Goal: Answer question/provide support

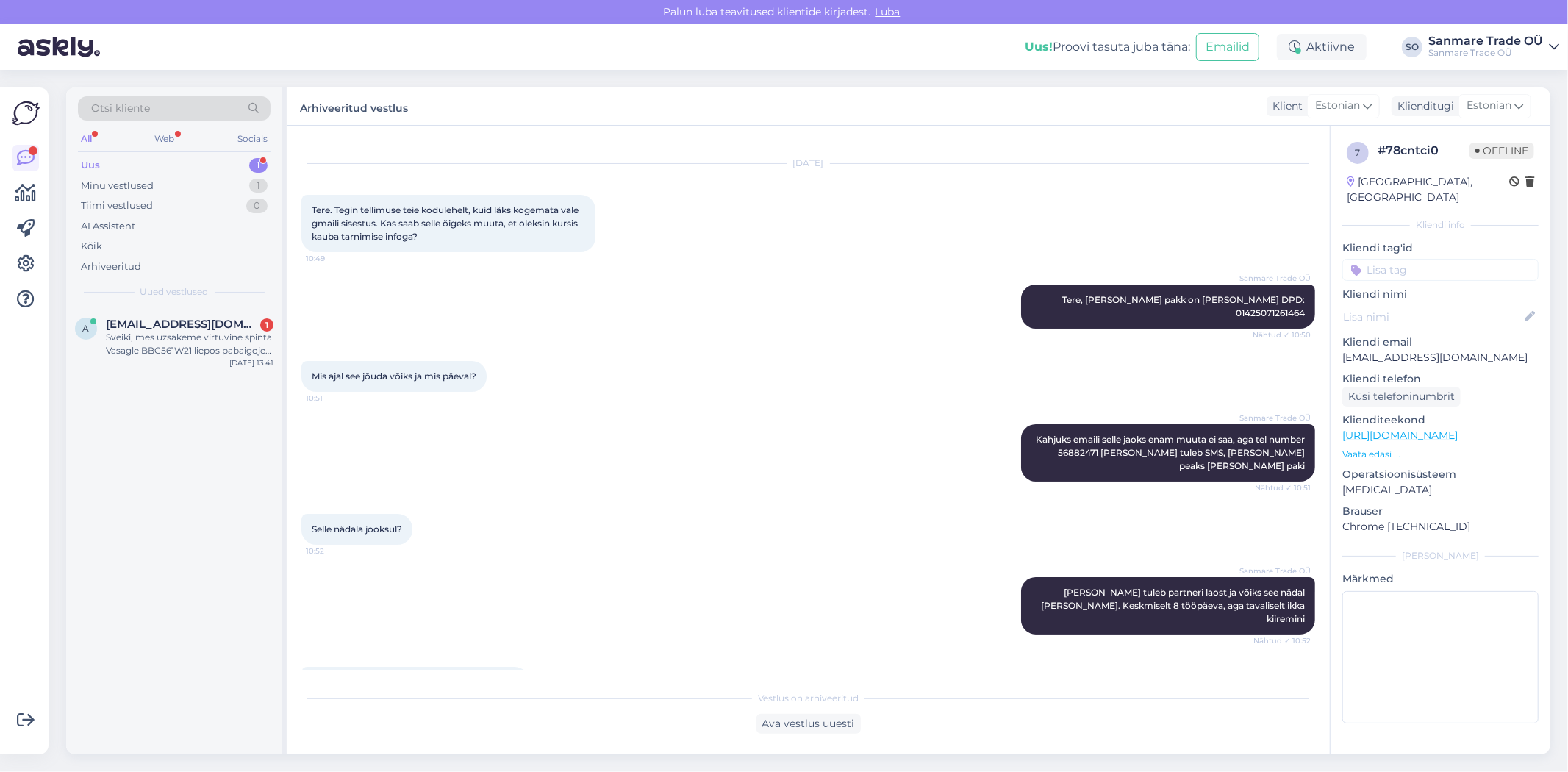
scroll to position [166, 0]
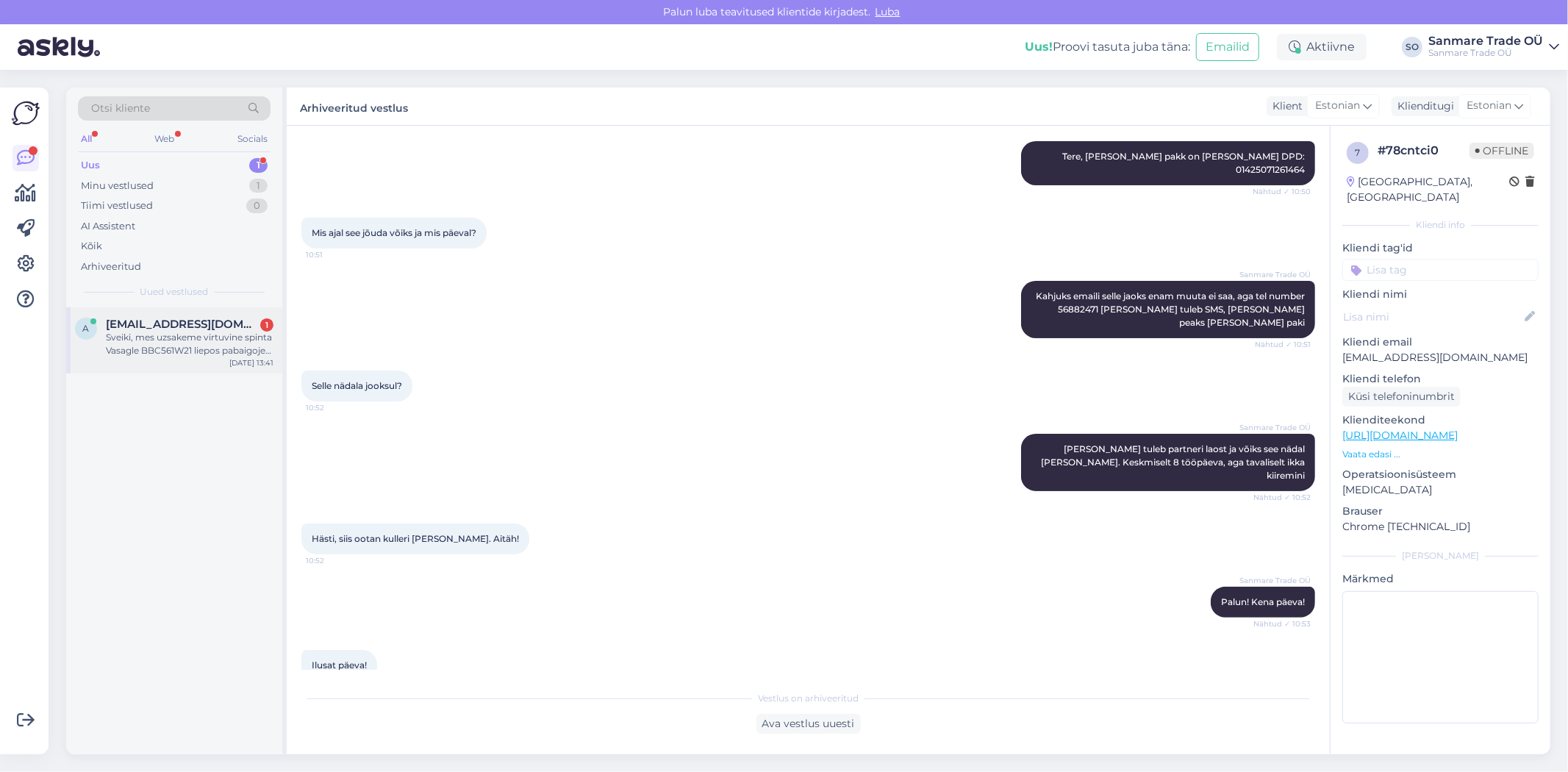
click at [167, 325] on span "[EMAIL_ADDRESS][DOMAIN_NAME]" at bounding box center [182, 324] width 153 height 13
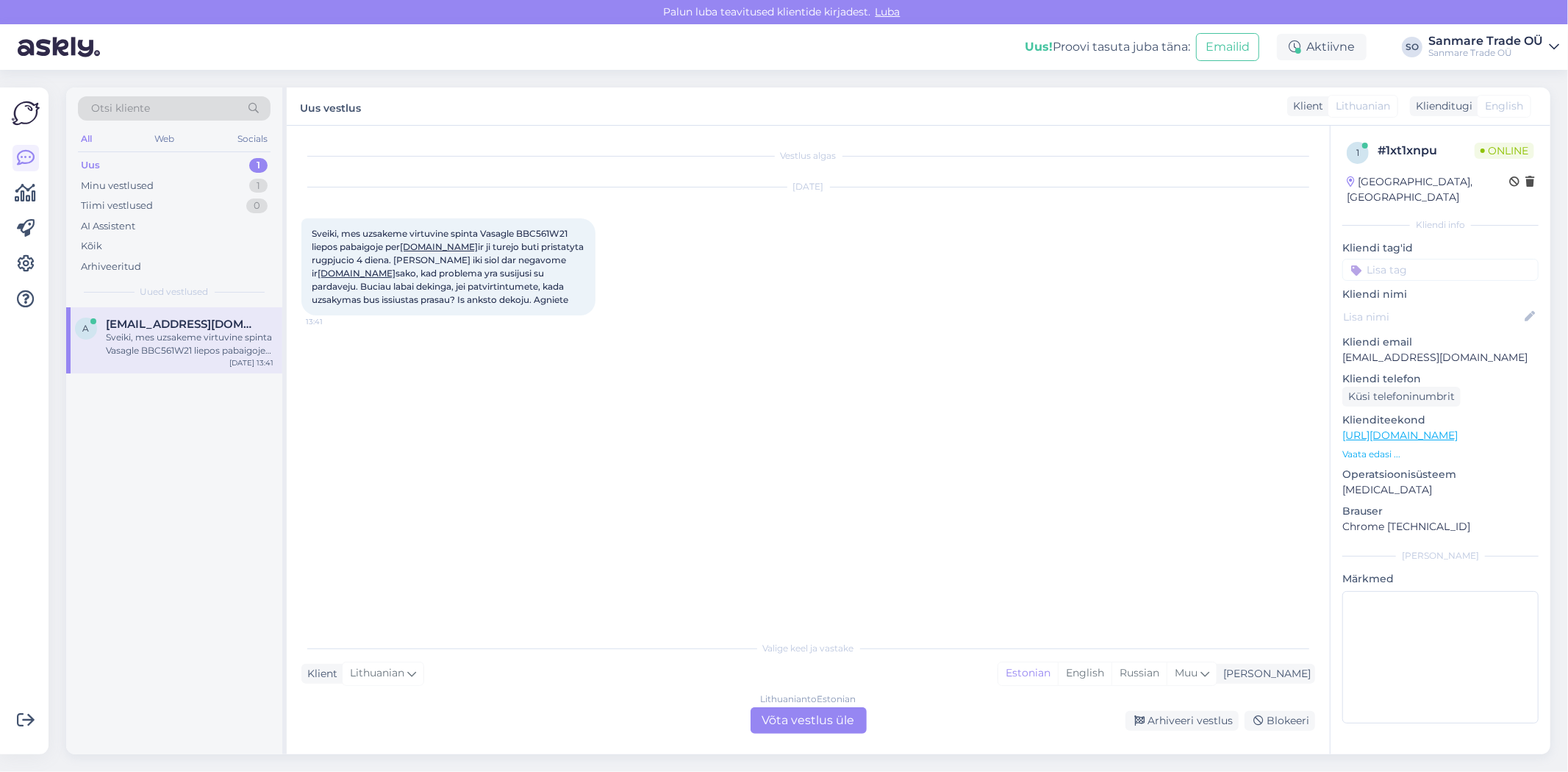
drag, startPoint x: 315, startPoint y: 230, endPoint x: 582, endPoint y: 295, distance: 274.8
click at [582, 295] on div "Sveiki, mes uzsakeme virtuvine spinta Vasagle BBC561W21 liepos pabaigoje per [D…" at bounding box center [448, 267] width 294 height 97
copy span "Sveiki, mes uzsakeme virtuvine spinta Vasagle BBC561W21 liepos pabaigoje per [D…"
click at [846, 722] on div "Lithuanian to Estonian Võta vestlus üle" at bounding box center [808, 721] width 116 height 27
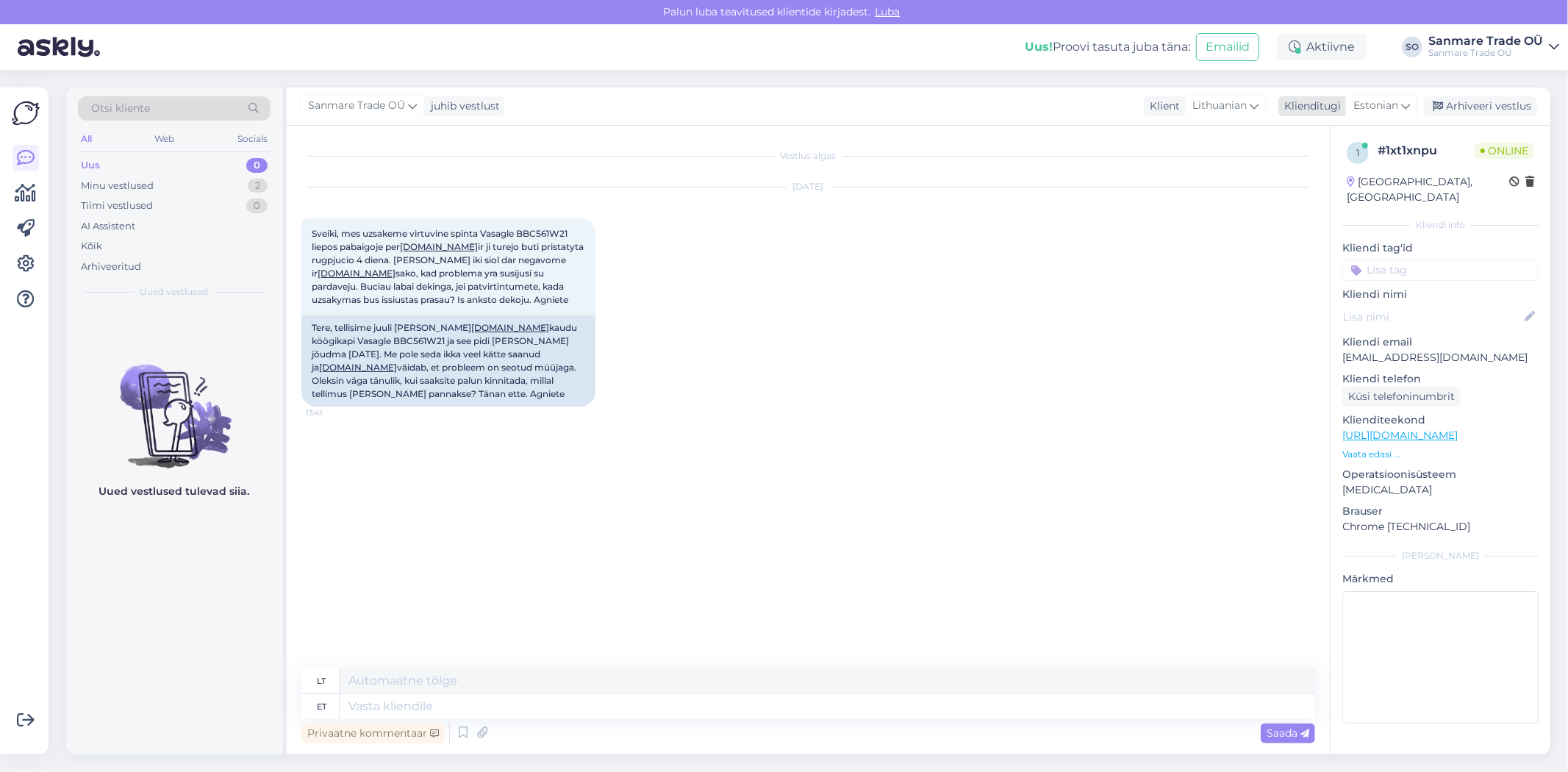
click at [1387, 107] on span "Estonian" at bounding box center [1376, 106] width 45 height 17
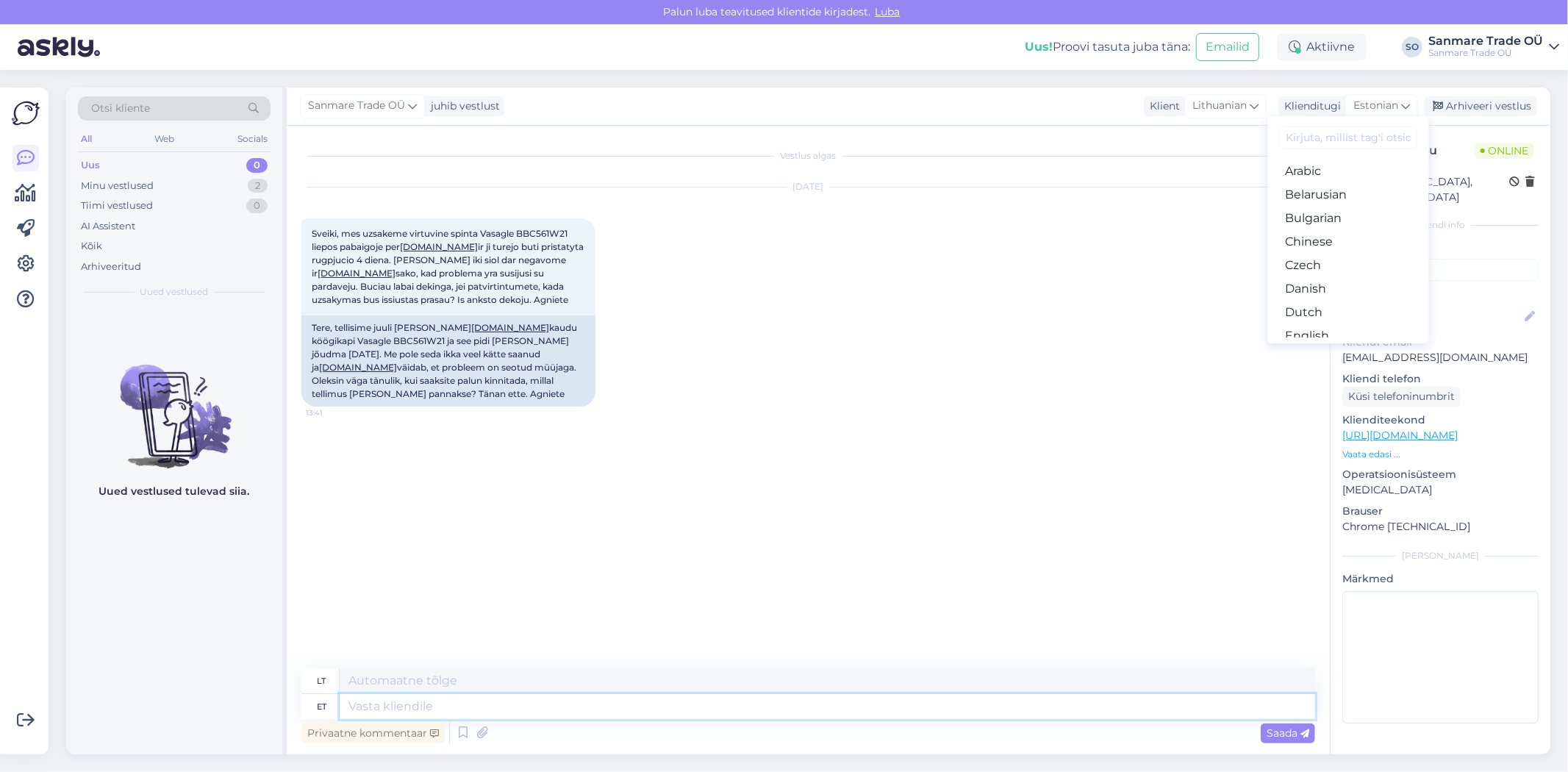
click at [422, 707] on textarea at bounding box center [827, 707] width 976 height 25
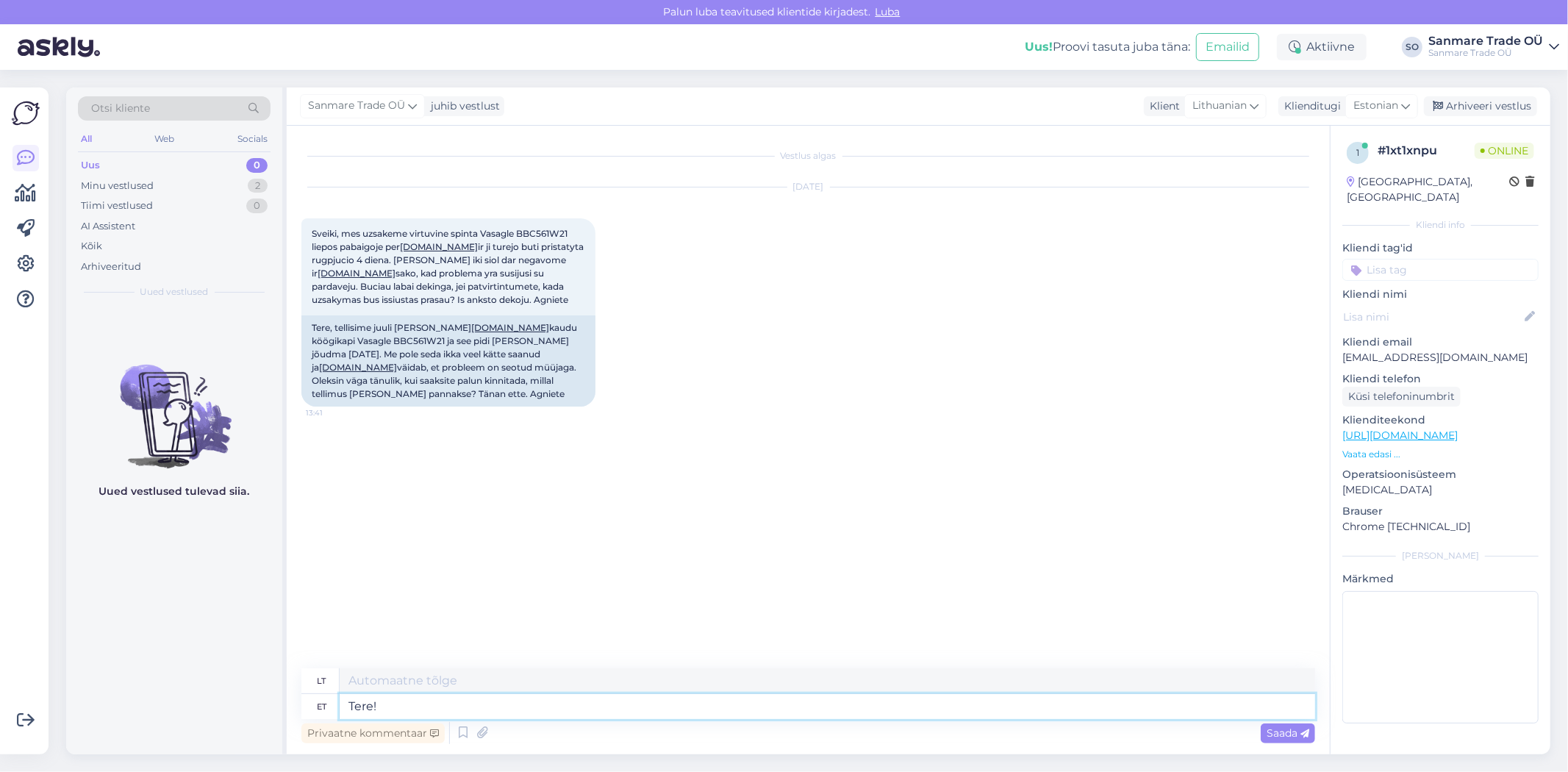
type textarea "Tere!"
type textarea "Sveiki!"
type textarea "Tere! Üks mo"
type textarea "Sveiki! [GEOGRAPHIC_DATA]"
type textarea "Tere! Üks moment u"
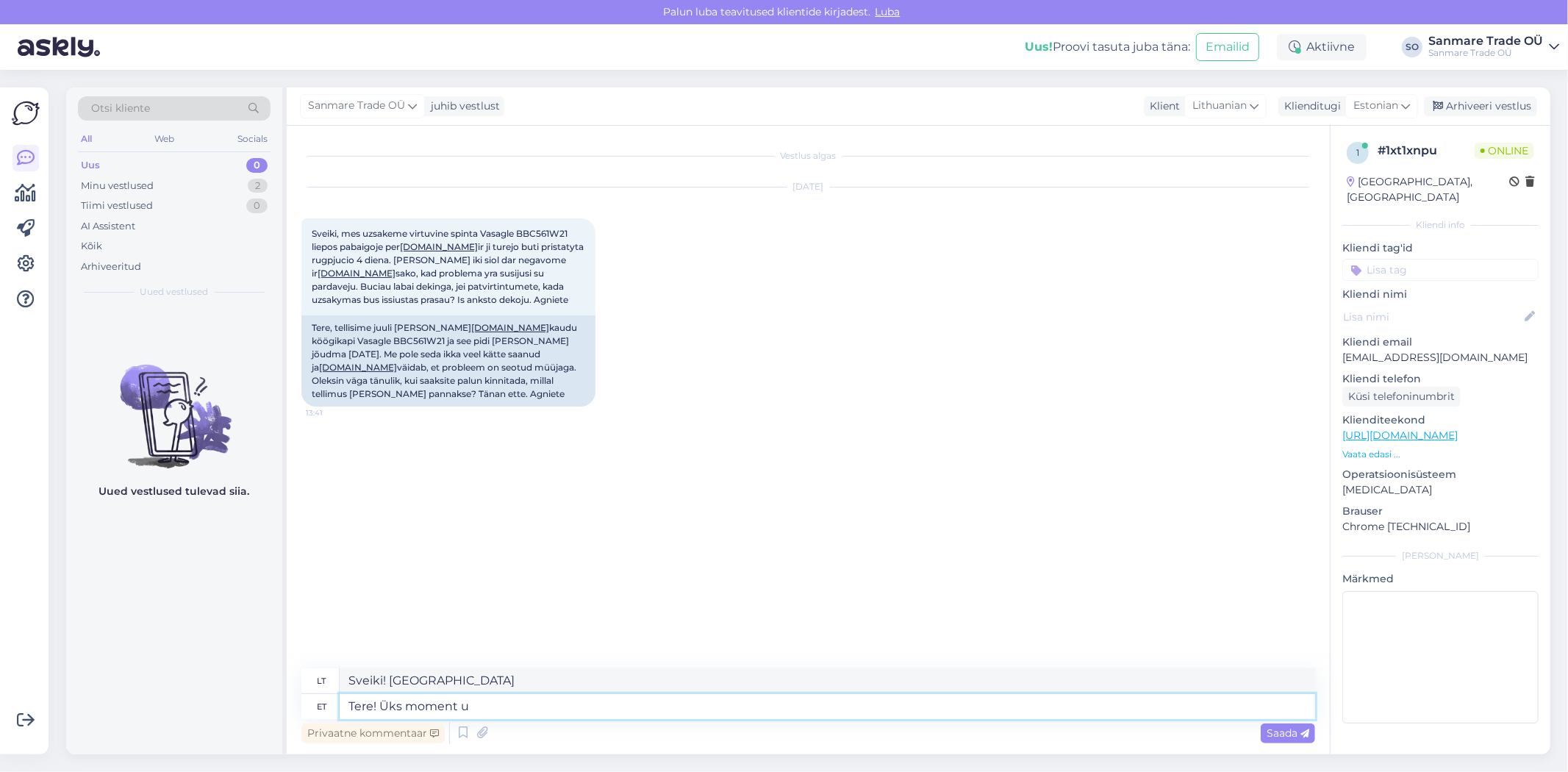
type textarea "Sveiki! Akimirką."
type textarea "Tere! Üks moment uurime ü"
type textarea "Sveiki! Patyrinėkime akimirką."
type textarea "Tere! Üks moment uurime üle ko"
type textarea "Sveiki! Patikrinkime akimirką."
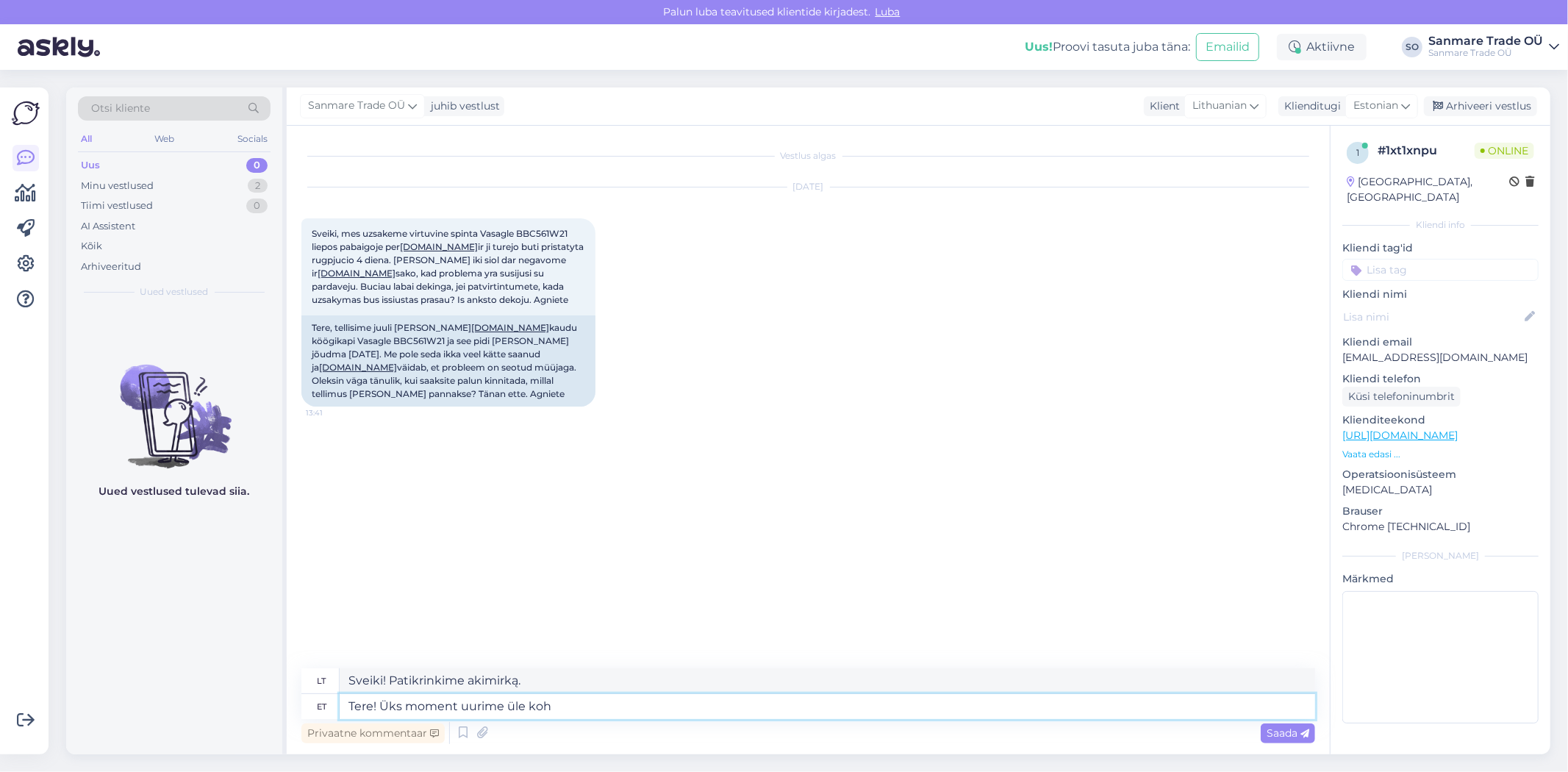
type textarea "Tere! Üks moment uurime üle kohe"
type textarea "Sveiki! Palaukite minutėlę, tuoj pat patikrinsime."
type textarea "Tere! Üks moment uurime üle kohe"
click at [1295, 733] on span "Saada" at bounding box center [1287, 733] width 42 height 13
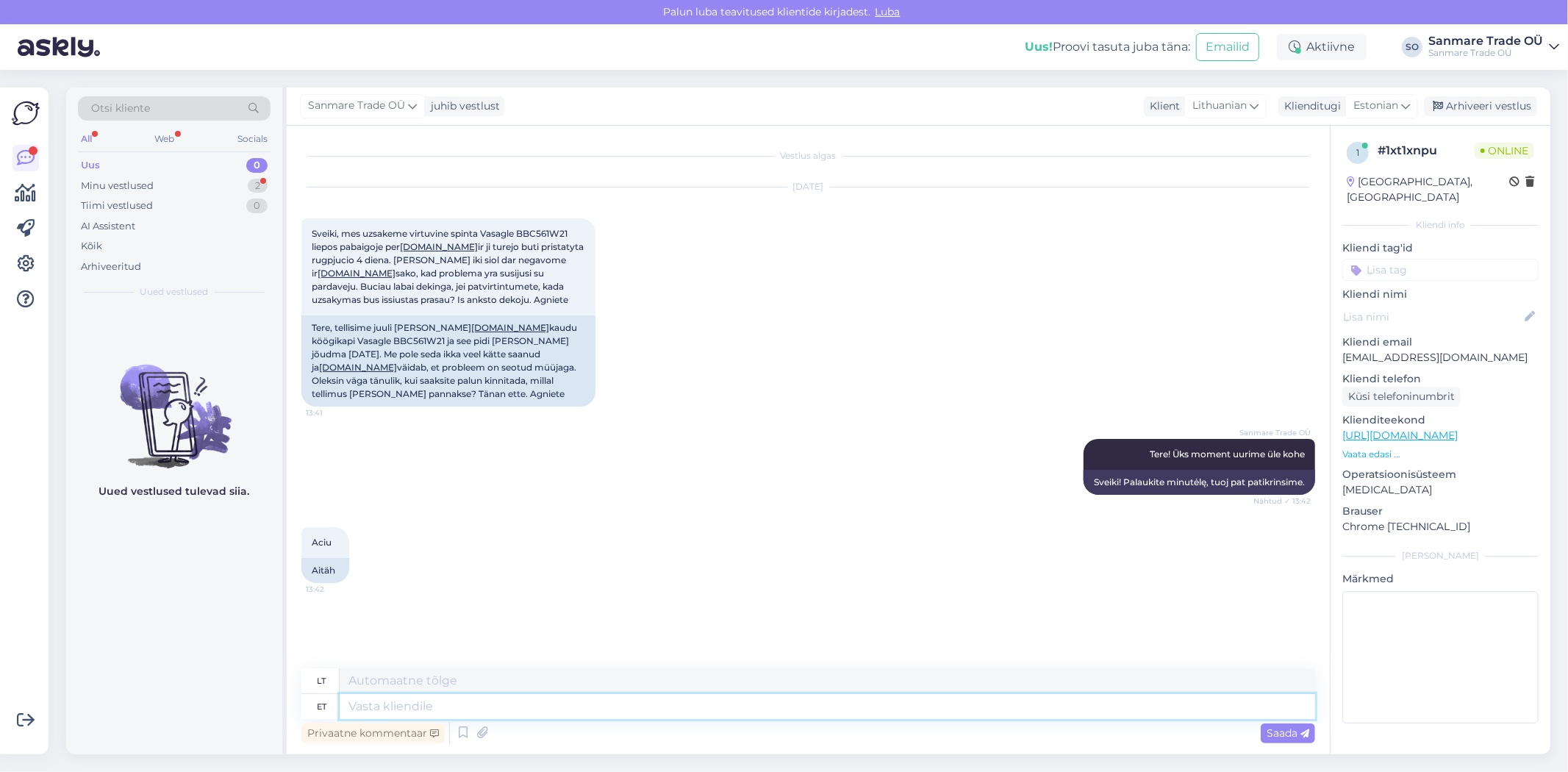
click at [424, 702] on textarea at bounding box center [827, 707] width 976 height 25
type textarea "Pigu k"
type textarea "Ilgas"
type textarea "Pigu kood"
type textarea "Pigu kodas"
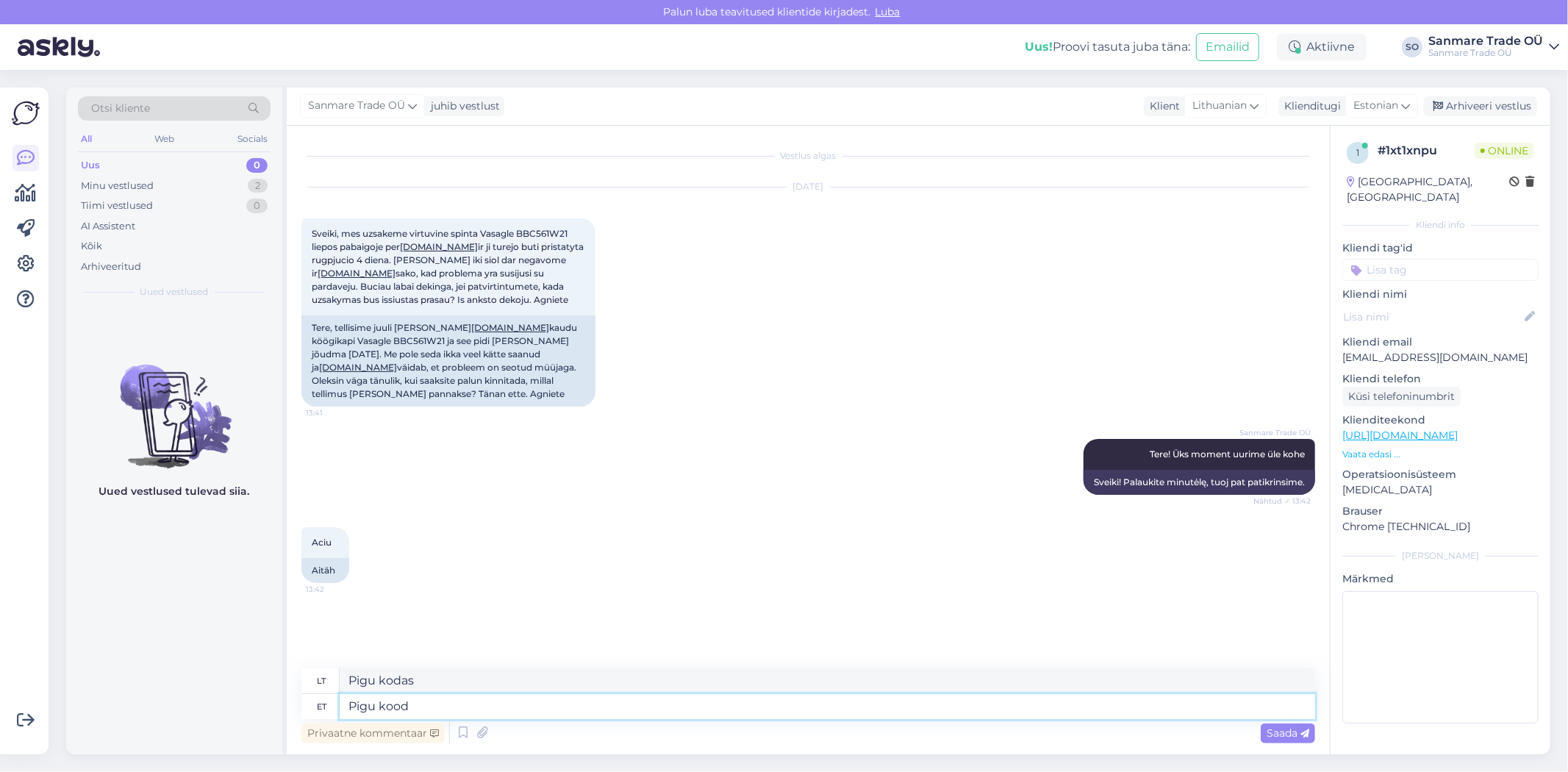
paste textarea "141638269"
type textarea "Pigu kood 141638269?"
type textarea "Pigu kodas 141638269?"
type textarea "Pigu kood 141638269?"
click at [1276, 742] on div "Saada" at bounding box center [1288, 733] width 55 height 20
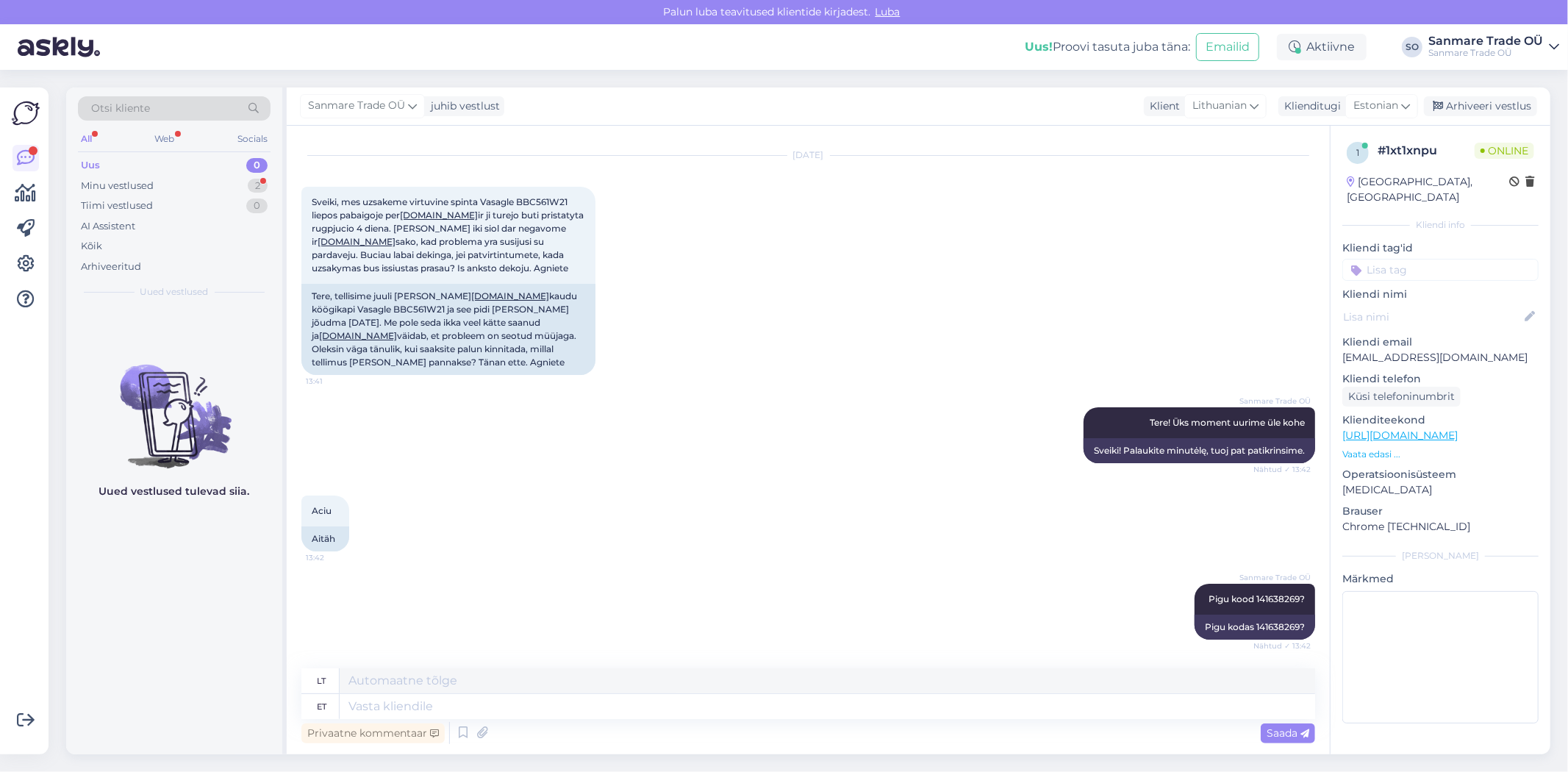
scroll to position [120, 0]
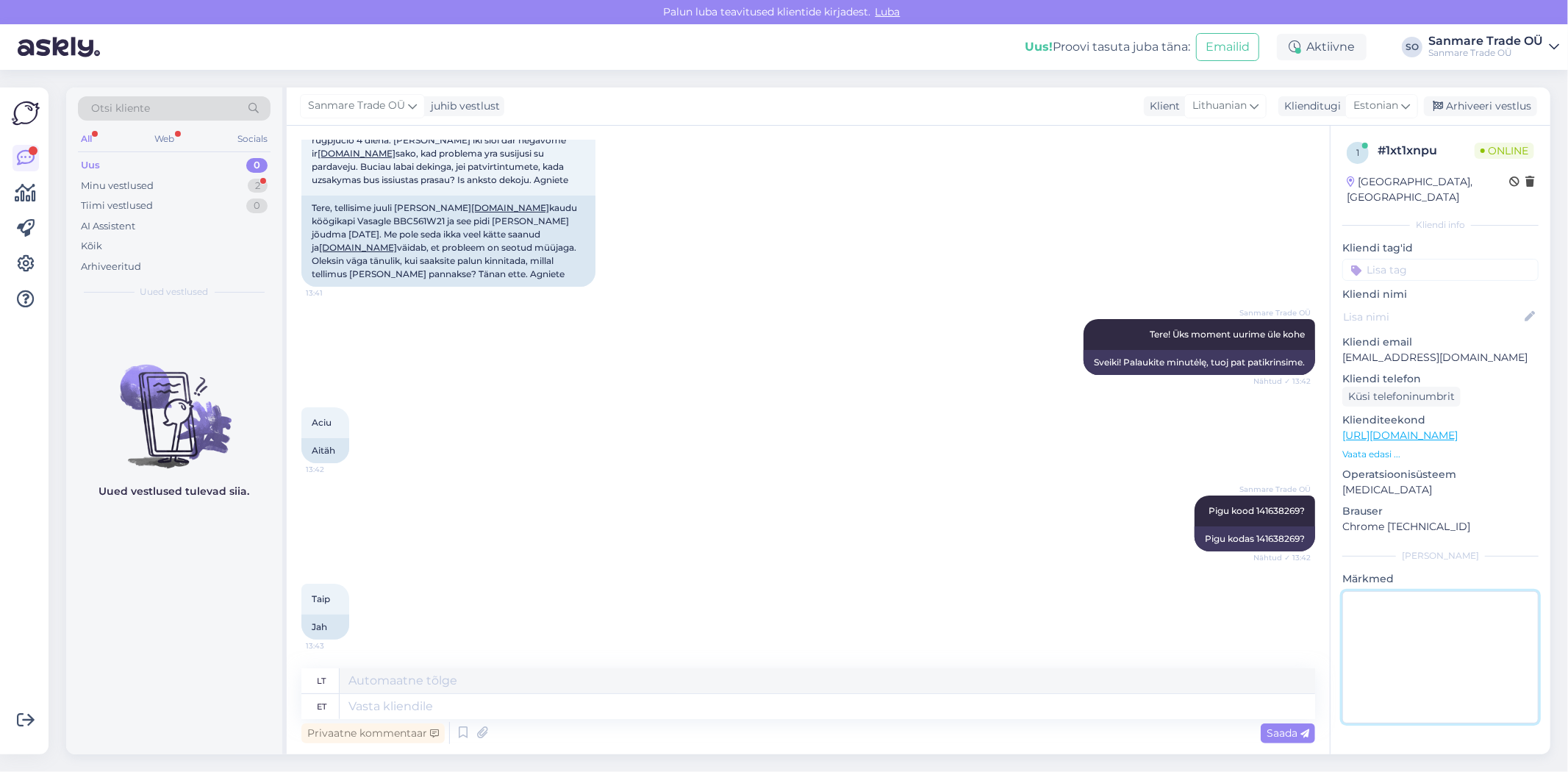
click at [1532, 662] on textarea at bounding box center [1440, 658] width 196 height 133
click at [669, 716] on textarea at bounding box center [827, 707] width 976 height 25
click at [422, 711] on textarea at bounding box center [827, 707] width 976 height 25
type textarea "Leidsime n"
type textarea "Mes radome"
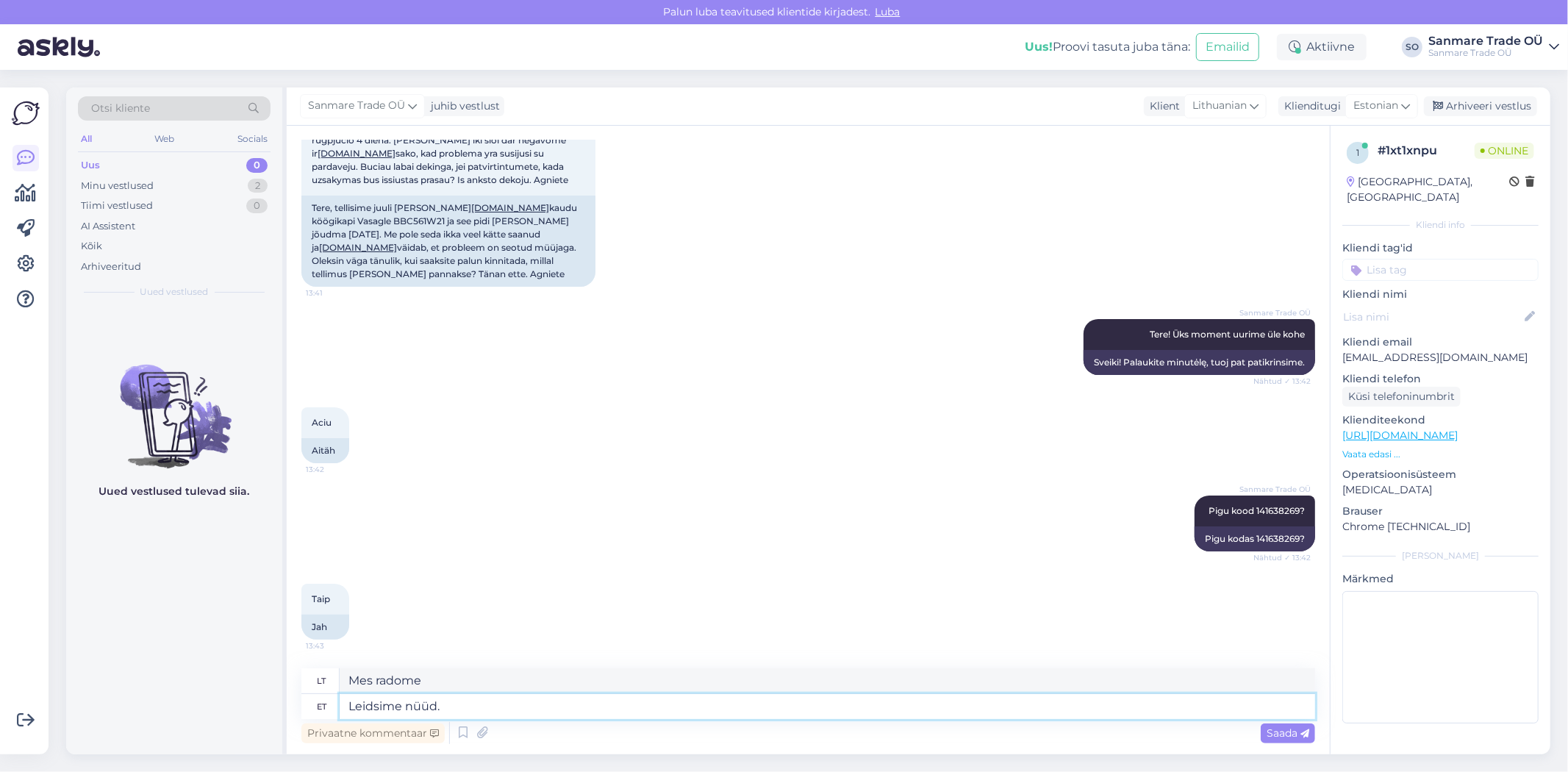
type textarea "Leidsime nüüd."
type textarea "Dabar radome."
type textarea "Leidsime nüüd. Tootjal o"
type textarea "Mes jį radome dabar. Gamintojas"
type textarea "Leidsime nüüd. Tootjal oli an"
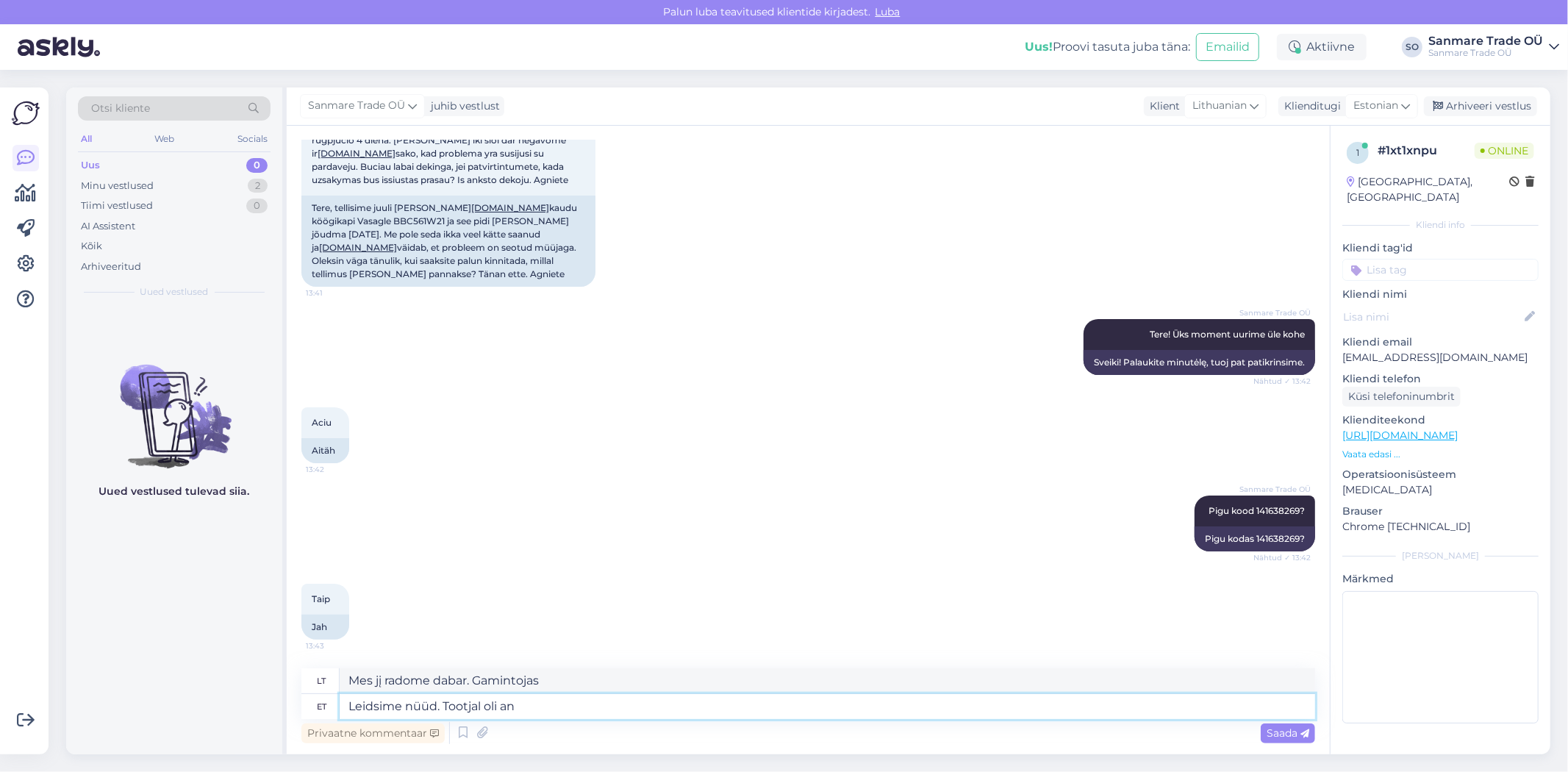
type textarea "Mes jį radome dabar. Gamintojas turėjo"
type textarea "Leidsime nüüd. Tootjal oli antud"
type textarea "Mes jį radome dabar. Gamintojas buvo [PERSON_NAME]"
type textarea "Leidsime nüüd. Tootjal oli antud moment"
type textarea "Mes jį radome dabar. Gamintojas turėjo šią akimirką."
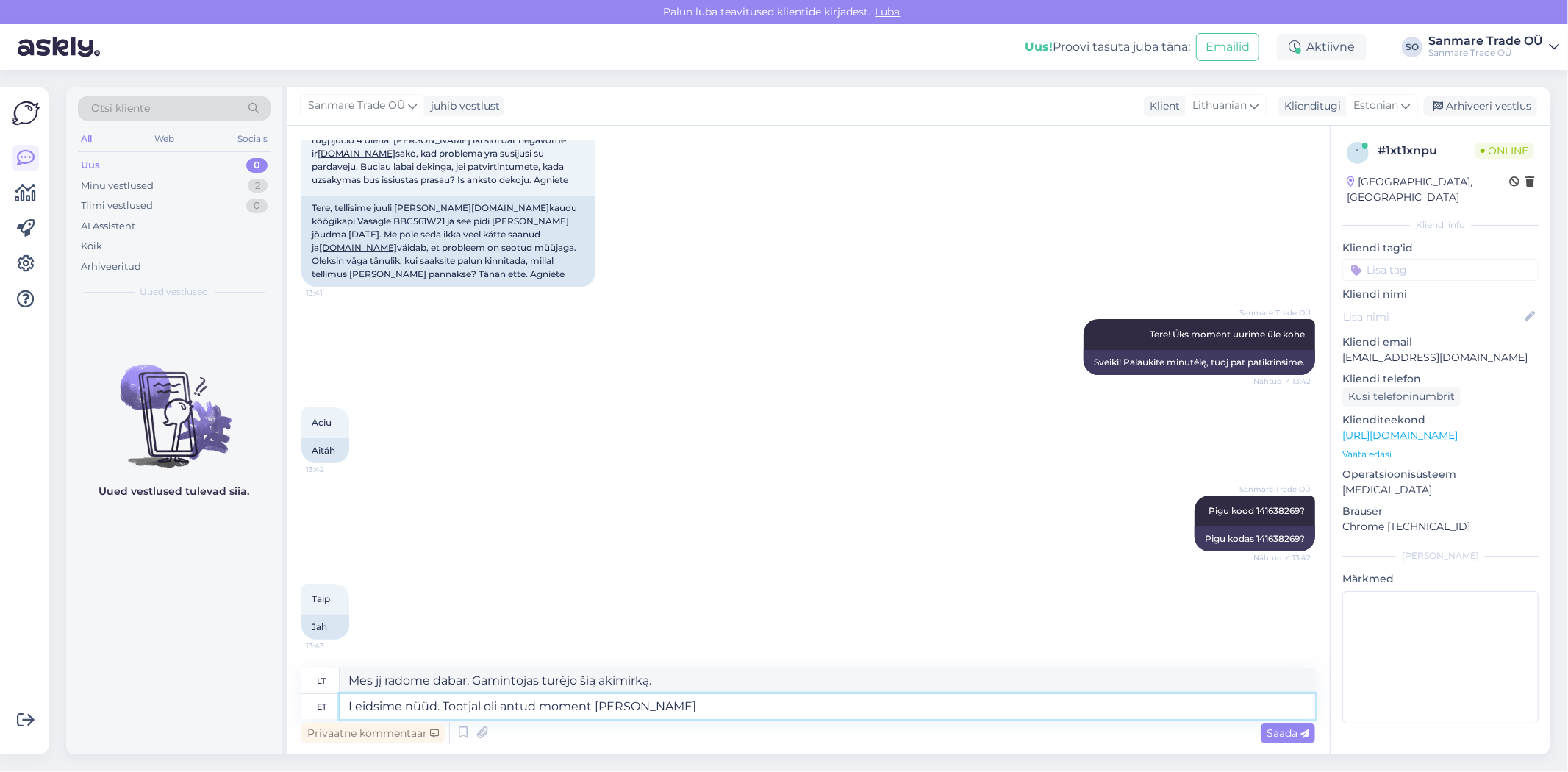
type textarea "Leidsime nüüd. Tootjal oli antud moment [PERSON_NAME]"
type textarea "Mes jį radome dabar. Gamintojas tuo metu turėjo prekes."
type textarea "Leidsime nüüd. Tootjal oli antud moment [PERSON_NAME] otsas ja"
type textarea "Radome dabar. Gamintojo prekės šiuo metu nebuvo sandėlyje."
type textarea "Leidsime nüüd. Tootjal oli antud moment [PERSON_NAME] otsas ja p"
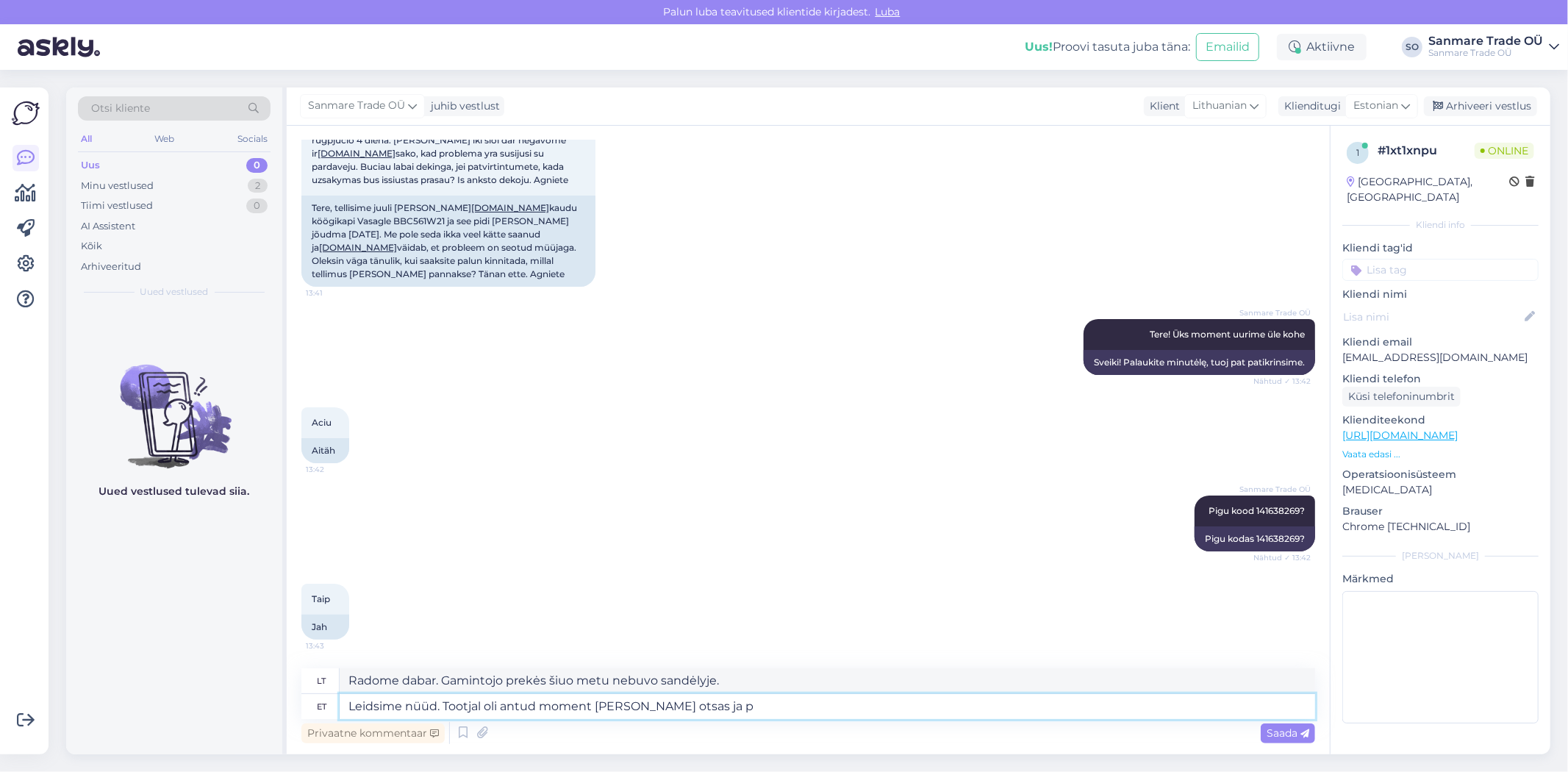
type textarea "Mes jį radome dabar. Gamintojo prekės tuo metu nebuvo sandėlyje ir"
type textarea "Leidsime nüüd. Tootjal oli antud moment [PERSON_NAME] otsas ja pidime tell"
type textarea "Mes jį radome dabar. Gamintojo prekės tuo metu nebuvo sandėlyje, ir mes turėjome"
type textarea "Leidsime nüüd. Tootjal oli antud moment [PERSON_NAME] otsas ja pidime tellima"
type textarea "Dabar radome. Gamintojo prekės tuo metu nebuvo sandėlyje, todėl turėjome [PERSO…"
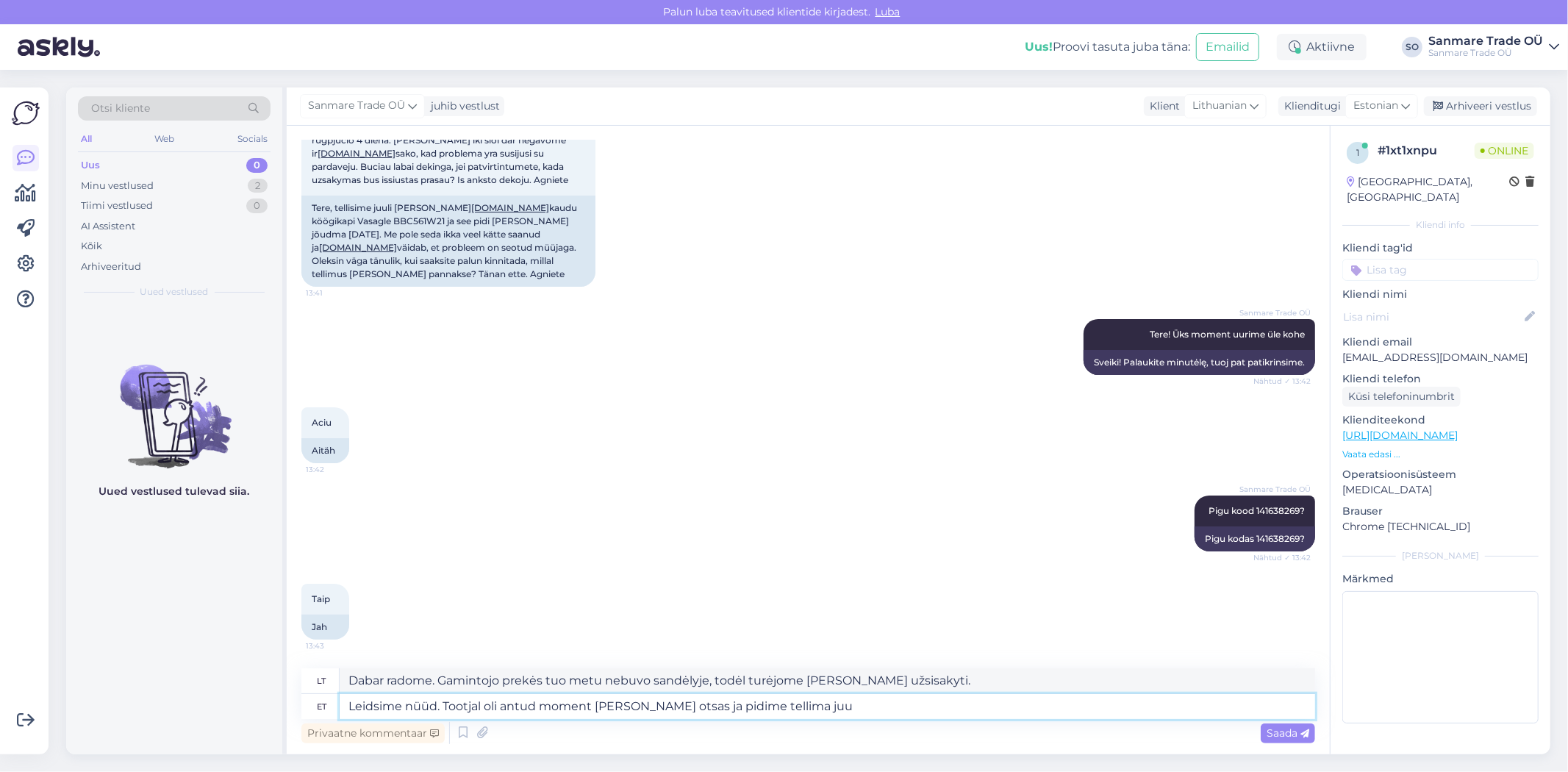
type textarea "Leidsime nüüd. Tootjal oli antud moment [PERSON_NAME] otsas ja pidime tellima […"
type textarea "Dabar radome. Gamintojo prekės tuo metu nebuvo sandėlyje, todėl turėjome [PERSO…"
type textarea "Leidsime nüüd. Tootjal oli antud moment [PERSON_NAME] otsas ja pidime tellima"
type textarea "Dabar radome. Gamintojo prekės tuo metu nebuvo sandėlyje, todėl turėjome [PERSO…"
type textarea "Leidsime nüüd. Tootjal oli antud moment [PERSON_NAME] otsas ja pidime tellima m…"
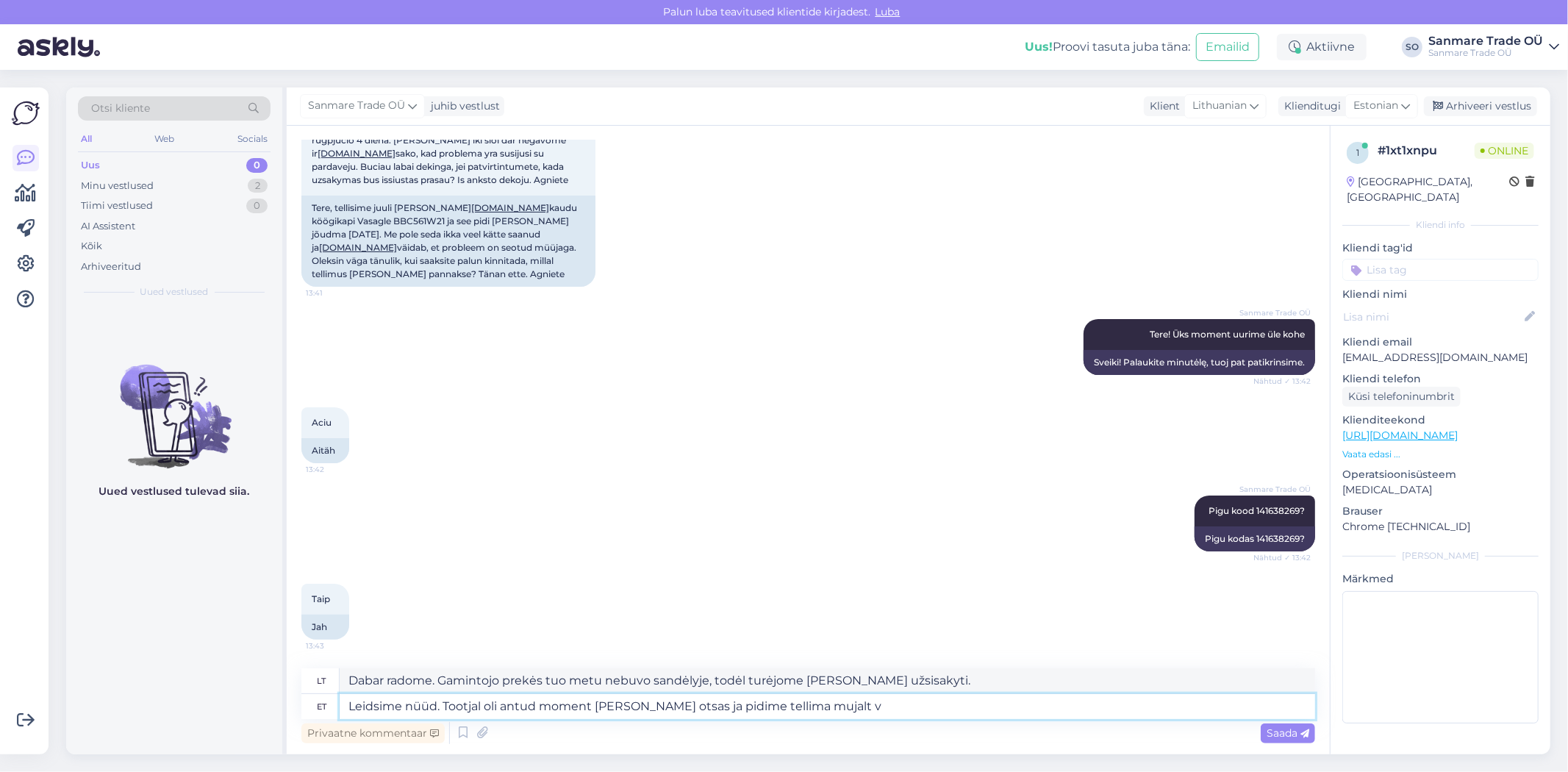
type textarea "Dabar radome. Gamintojo prekės tuo metu nebuvo sandėlyje, todėl turėjome užsisa…"
type textarea "Leidsime nüüd. Tootjal oli antud moment [PERSON_NAME] otsas ja pidime tellima m…"
type textarea "Dabar radome. Gamintojo prekės tuo metu nebuvo sandėlyje, todėl turėjome užsisa…"
type textarea "Leidsime nüüd. Tootjal oli antud moment [PERSON_NAME] otsas ja pidime tellima m…"
type textarea "Dabar radome. Gamintojo prekės tuo metu nebuvo sandėlyje, [PERSON_NAME] užsisak…"
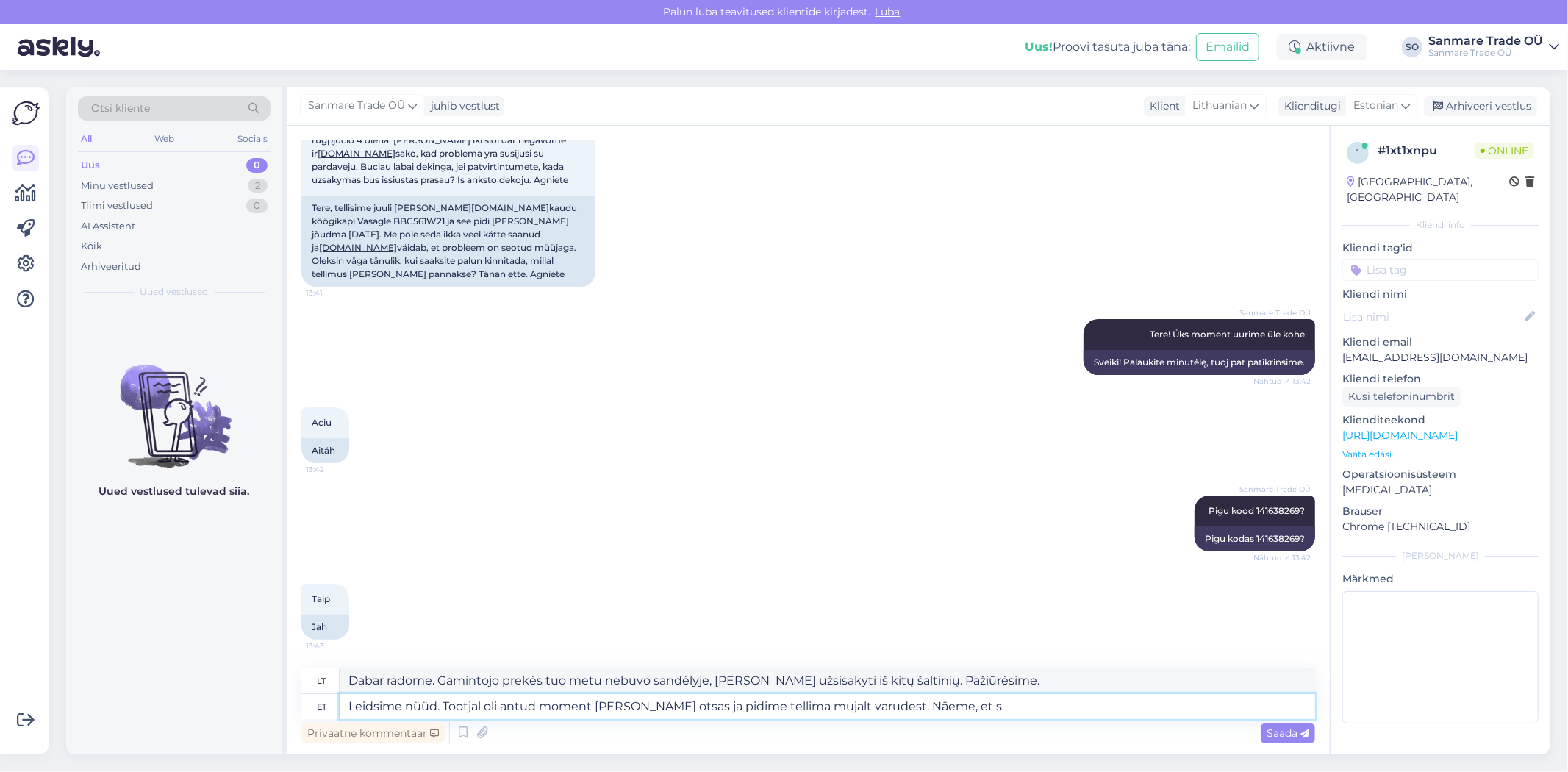
type textarea "Leidsime nüüd. Tootjal oli antud moment [PERSON_NAME] otsas ja pidime tellima m…"
type textarea "Mes jį radome dabar. Gamintojo prekės tuo metu nebuvo sandėlyje, todėl turėjome…"
type textarea "Leidsime nüüd. Tootjal oli antud moment [PERSON_NAME] otsas ja pidime tellima m…"
type textarea "Mes jį radome dabar. Gamintojo prekės tuo metu nebuvo sandėlyje, todėl turėjome…"
type textarea "Leidsime nüüd. Tootjal oli antud moment [PERSON_NAME] otsas ja pidime tellima m…"
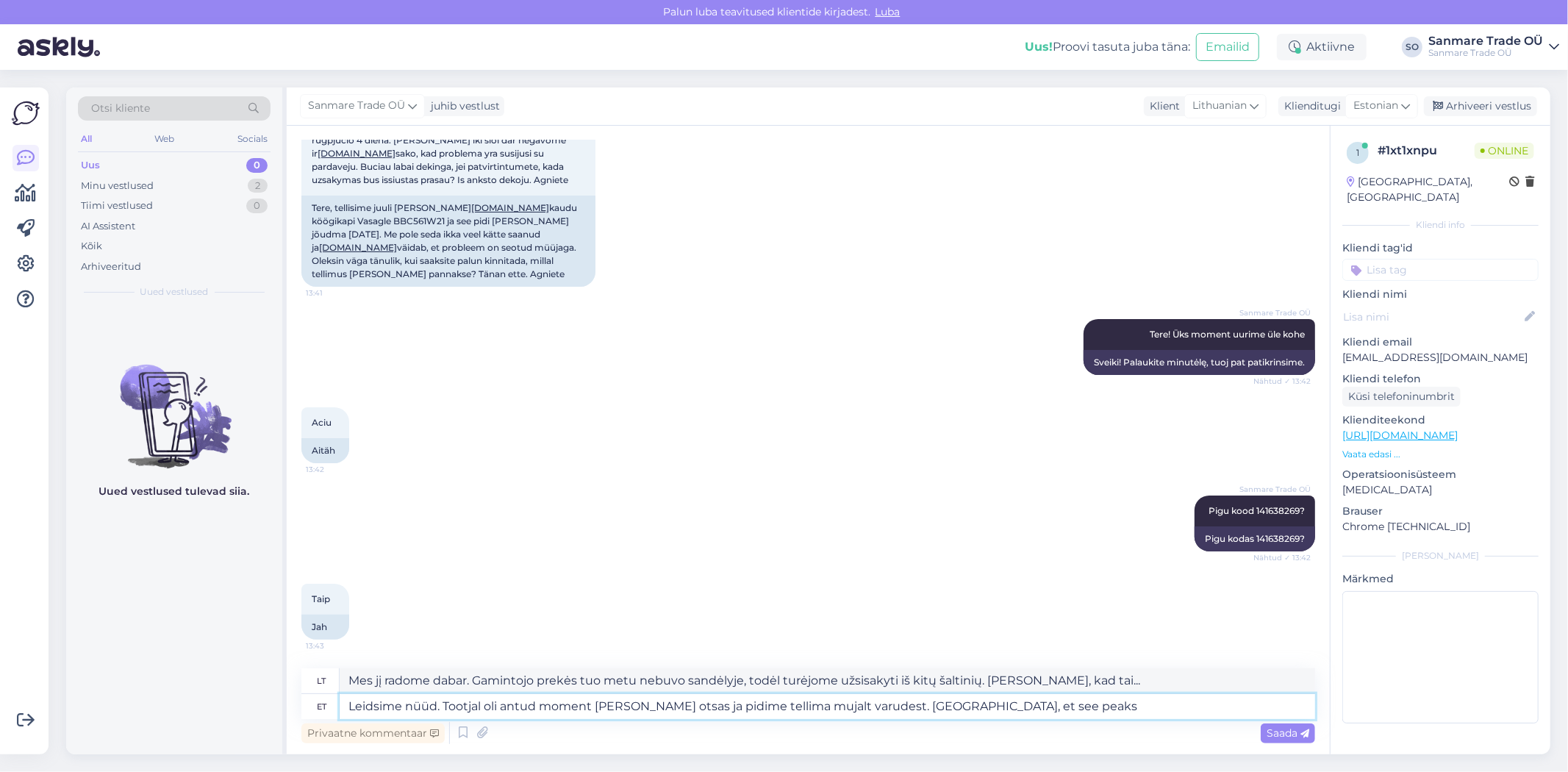
type textarea "Mes jį radome dabar. Gamintojo prekės tuo metu nebuvo sandėlyje, todėl turėjome…"
type textarea "Leidsime nüüd. Tootjal oli antud moment [PERSON_NAME] otsas ja pidime tellima m…"
type textarea "Dabar radome. Gamintojo prekės tuo metu nebuvo sandėlyje, todėl turėjome užsisa…"
type textarea "Leidsime nüüd. Tootjal oli antud moment [PERSON_NAME] otsas ja pidime tellima m…"
type textarea "Radome dabar. Gamintojo prekės tuo metu nebuvo sandėlyje, todėl turėjome užsisa…"
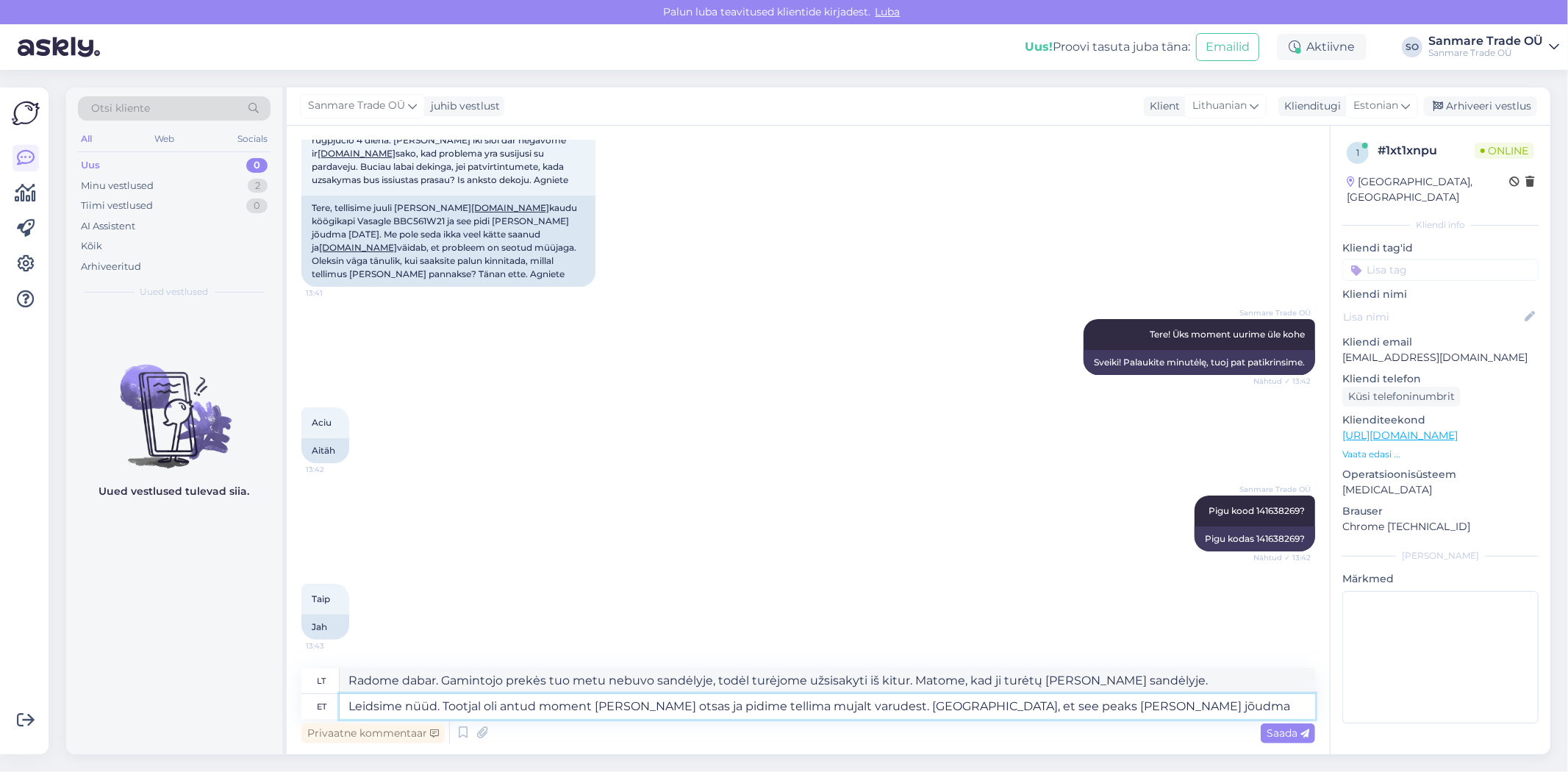
type textarea "Leidsime nüüd. Tootjal oli antud moment [PERSON_NAME] otsas ja pidime tellima m…"
type textarea "Radome. Gamintojo prekės tuo metu nebuvo sandėlyje, todėl turėjome užsakyti iš …"
type textarea "Leidsime nüüd. Tootjal oli antud moment [PERSON_NAME] otsas ja pidime tellima m…"
type textarea "Radome dabar. Gamintojo prekės tuo metu nebuvo sandėlyje, todėl turėjome užsisa…"
type textarea "Leidsime nüüd. Tootjal oli antud moment [PERSON_NAME] otsas ja pidime tellima m…"
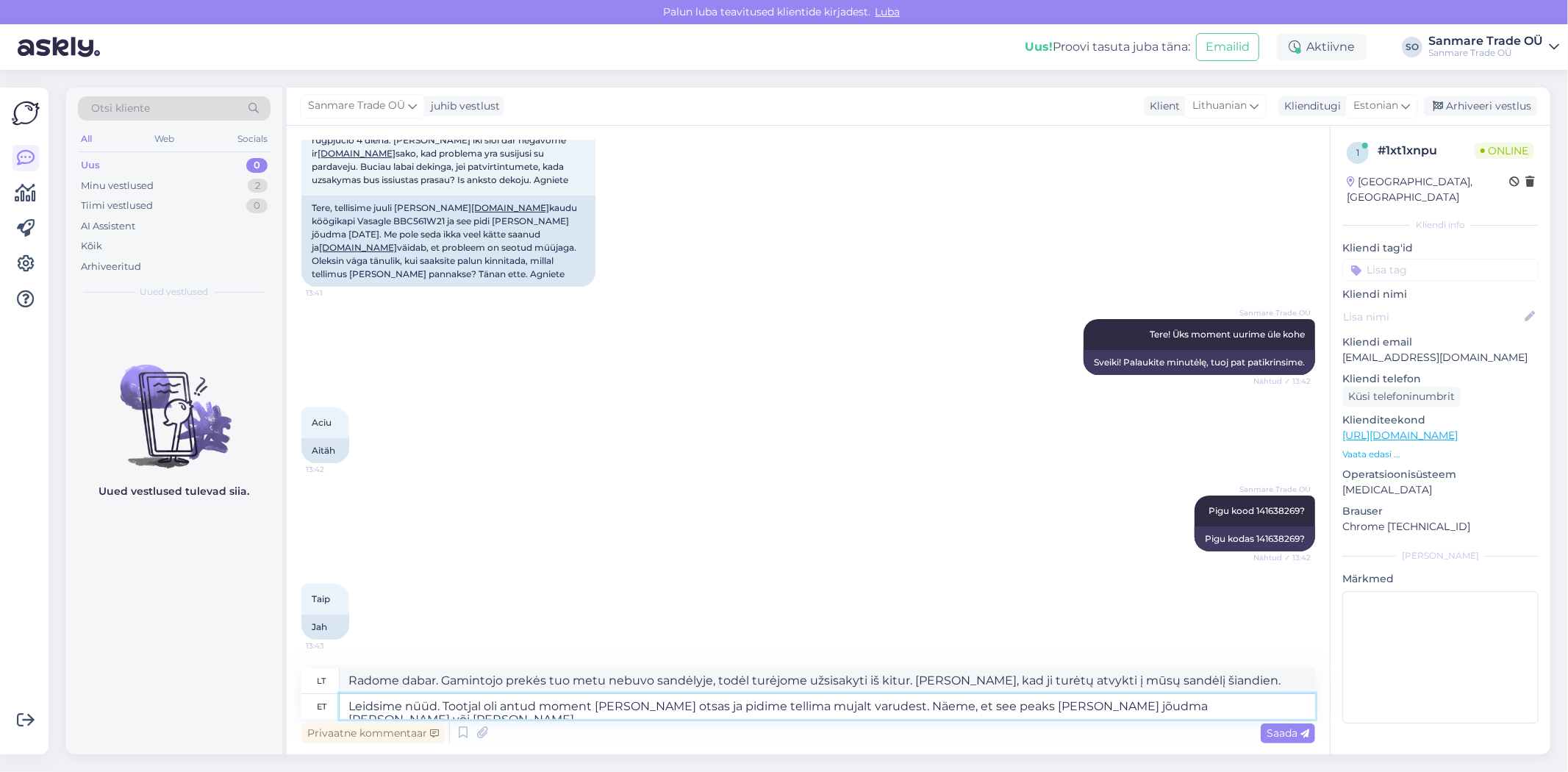
type textarea "Radome dabar. Gamintojo prekės tuo metu nebuvo sandėlyje, todėl turėjome užsisa…"
type textarea "Leidsime nüüd. Tootjal oli antud moment [PERSON_NAME] otsas ja pidime tellima m…"
type textarea "Radome dabar. Gamintojo prekės tuo metu nebuvo sandėlyje, todėl turėjome užsisa…"
type textarea "Leidsime nüüd. Tootjal oli antud moment [PERSON_NAME] otsas ja pidime tellima m…"
type textarea "Radome dabar. Gamintojo prekės tuo metu nebuvo sandėlyje, todėl turėjome užsaky…"
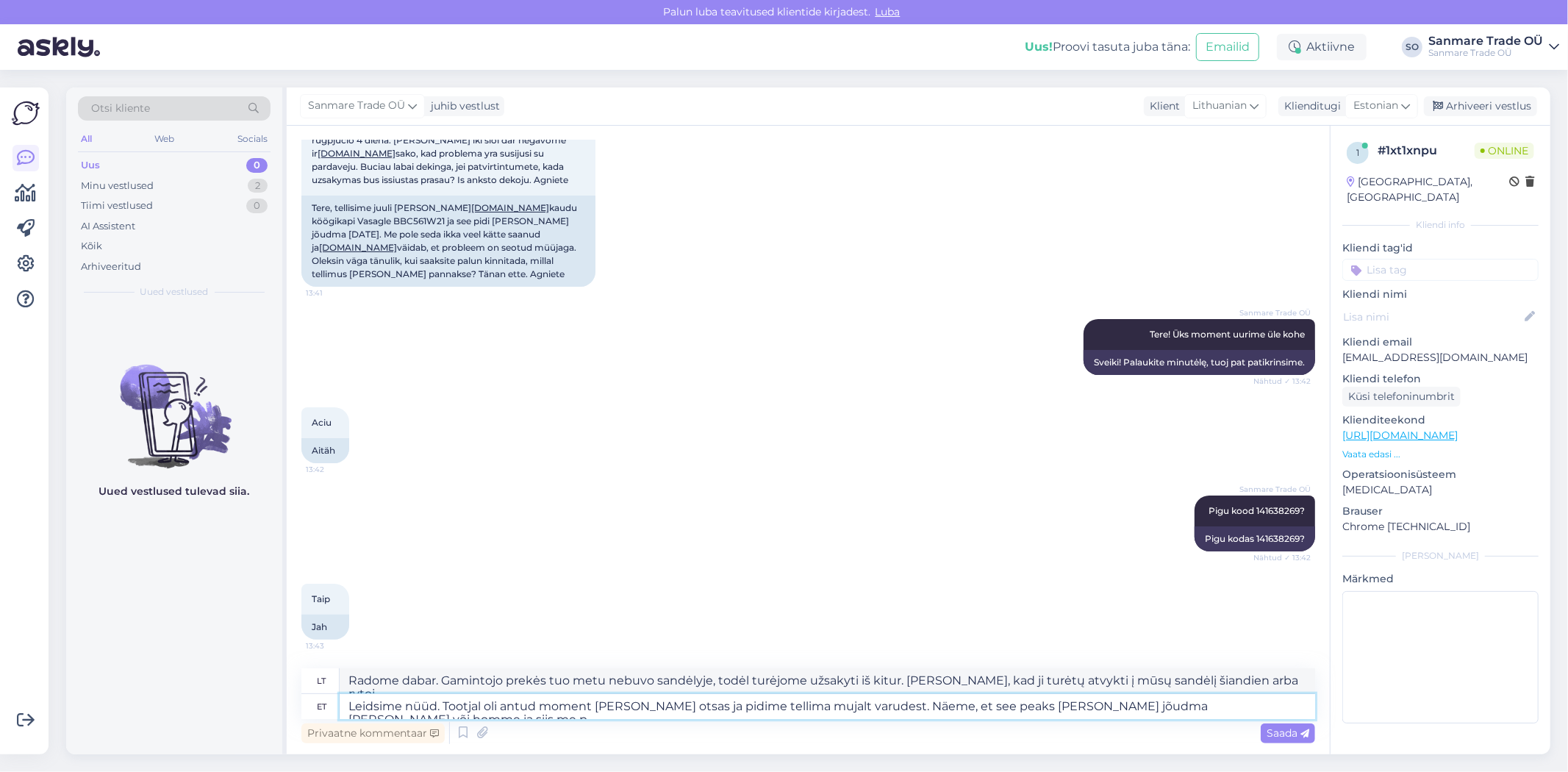
type textarea "Leidsime nüüd. Tootjal oli antud moment [PERSON_NAME] otsas ja pidime tellima m…"
type textarea "Radome dabar. Gamintojo prekės tuo metu nebuvo sandėlyje, todėl turėjome užsaky…"
type textarea "Leidsime nüüd. Tootjal oli antud moment [PERSON_NAME] otsas ja pidime tellima m…"
type textarea "Radome dabar. Gamintojo prekės tuo metu nebuvo sandėlyje, todėl turėjome užsaky…"
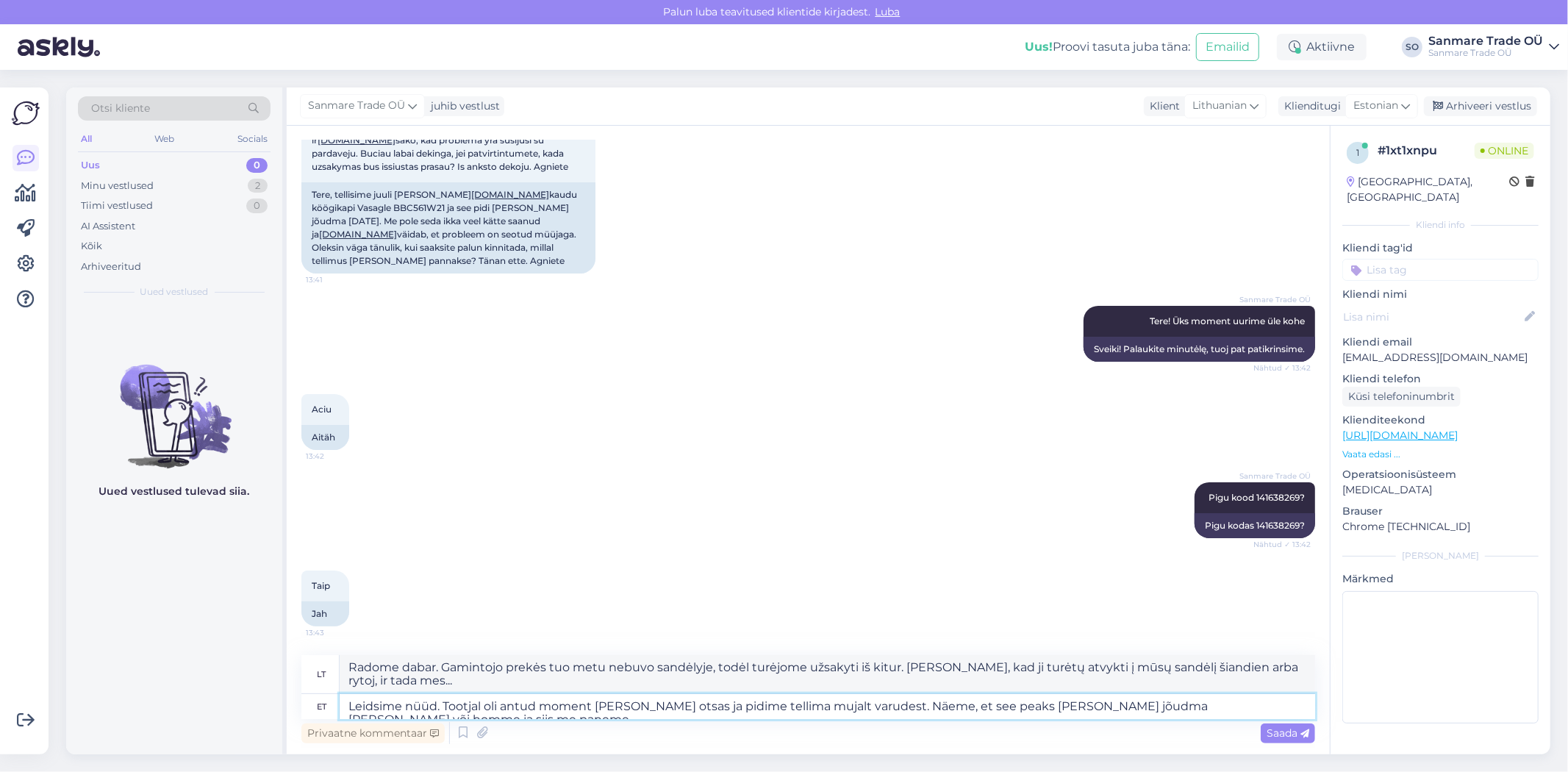
scroll to position [135, 0]
type textarea "Leidsime nüüd. Tootjal oli antud moment [PERSON_NAME] otsas ja pidime tellima m…"
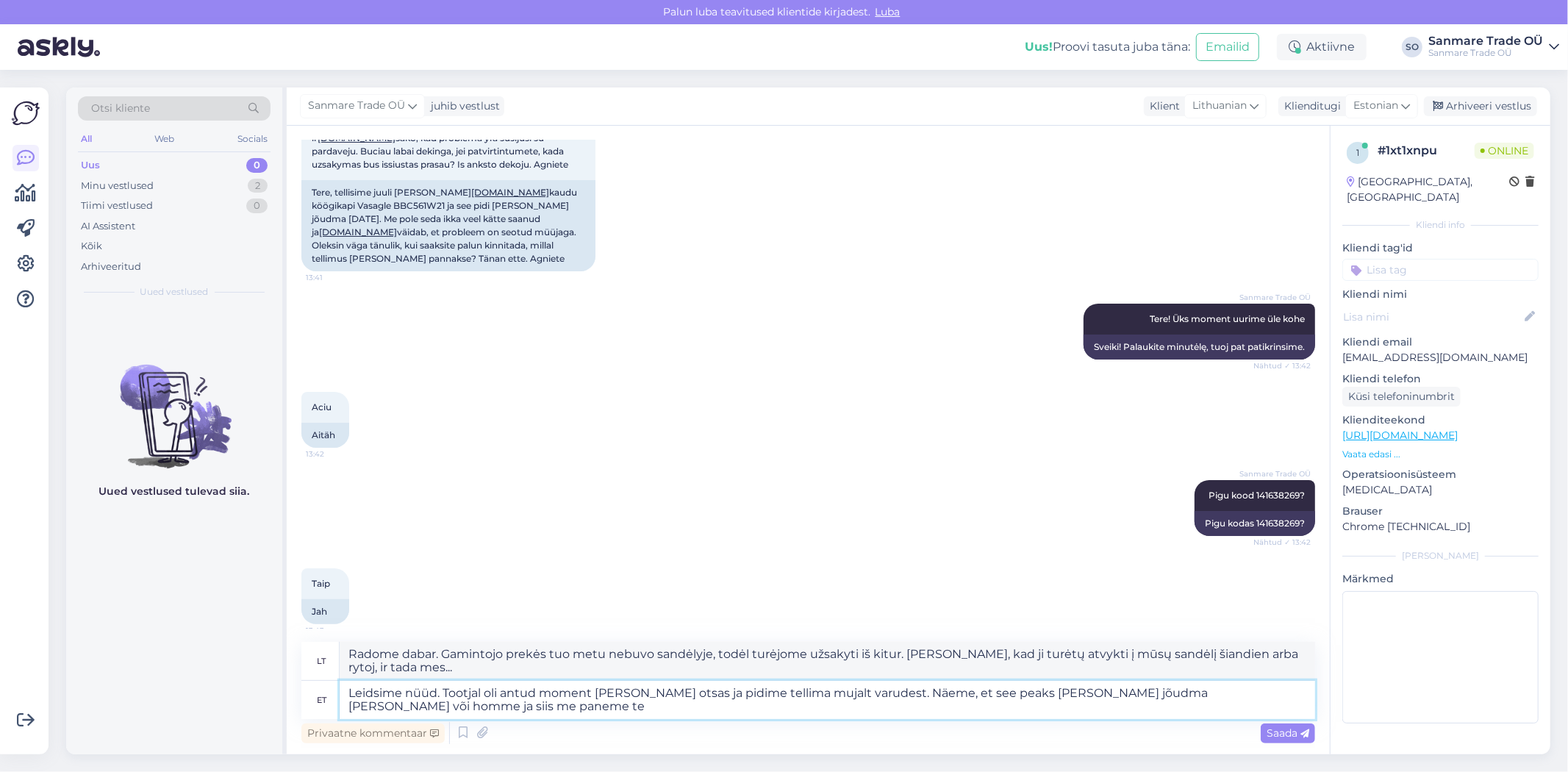
type textarea "Radome dabar. Gamintojo prekės tuo metu nebuvo sandėlyje, todėl turėjome užsisa…"
type textarea "Leidsime nüüd. Tootjal oli antud moment [PERSON_NAME] otsas ja pidime tellima m…"
type textarea "Radome dabar. Gamintojo prekės tuo metu nebuvo sandėlyje, todėl turėjome užsisa…"
type textarea "Leidsime nüüd. Tootjal oli antud moment [PERSON_NAME] otsas ja pidime tellima m…"
type textarea "Radome dabar. Gamintojo prekės tuo metu nebuvo sandėlyje, todėl turėjome užsisa…"
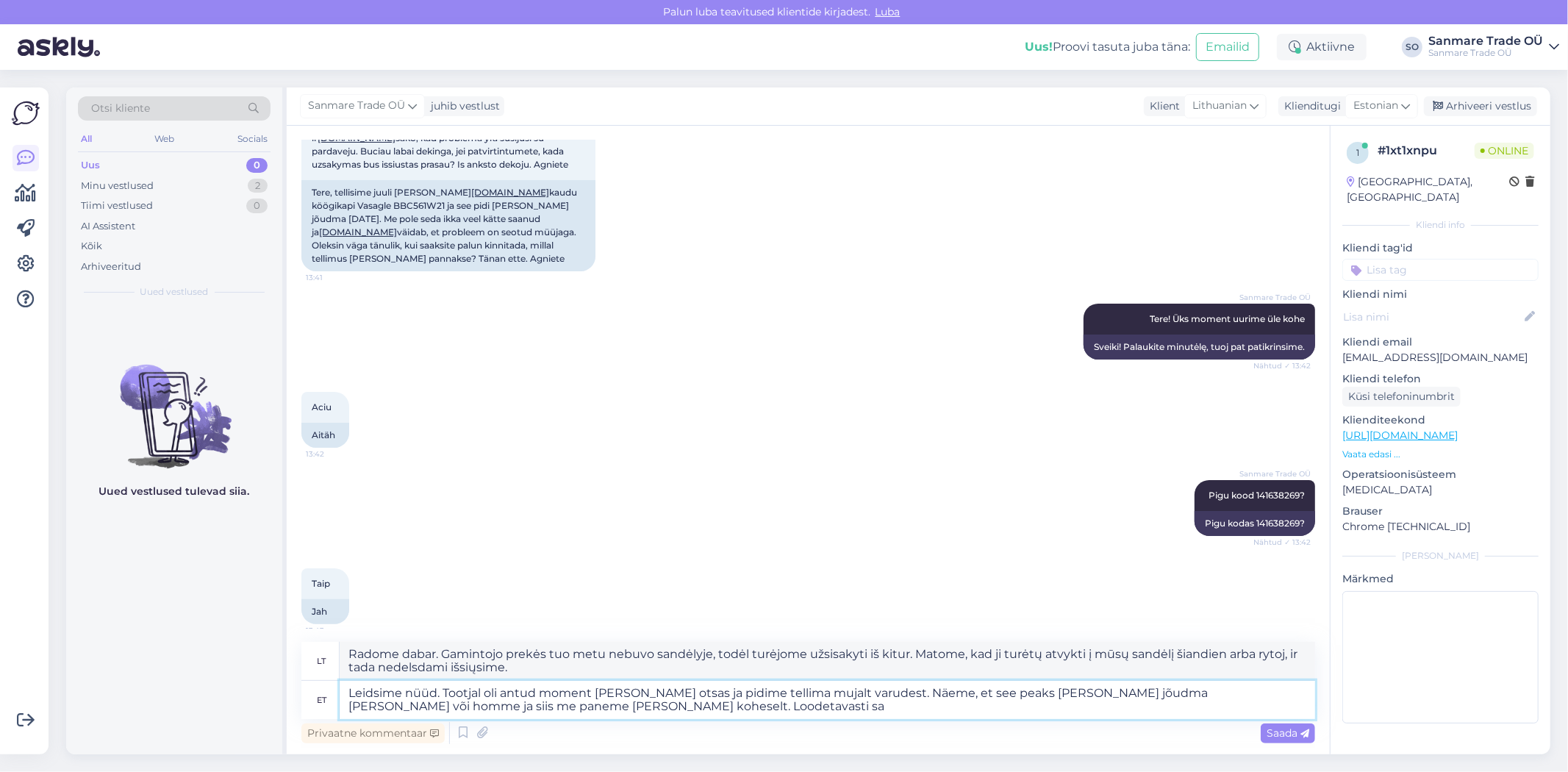
type textarea "Leidsime nüüd. Tootjal oli antud moment [PERSON_NAME] otsas ja pidime tellima m…"
type textarea "Radome dabar. Gamintojo prekės tuo metu nebuvo sandėlyje, todėl turėjome užsaky…"
type textarea "Leidsime nüüd. Tootjal oli antud moment [PERSON_NAME] otsas ja pidime tellima m…"
type textarea "Radome dabar. Gamintojo prekės tuo metu nebuvo sandėlyje, todėl turėjome užsaky…"
type textarea "Leidsime nüüd. Tootjal oli antud moment [PERSON_NAME] otsas ja pidime tellima m…"
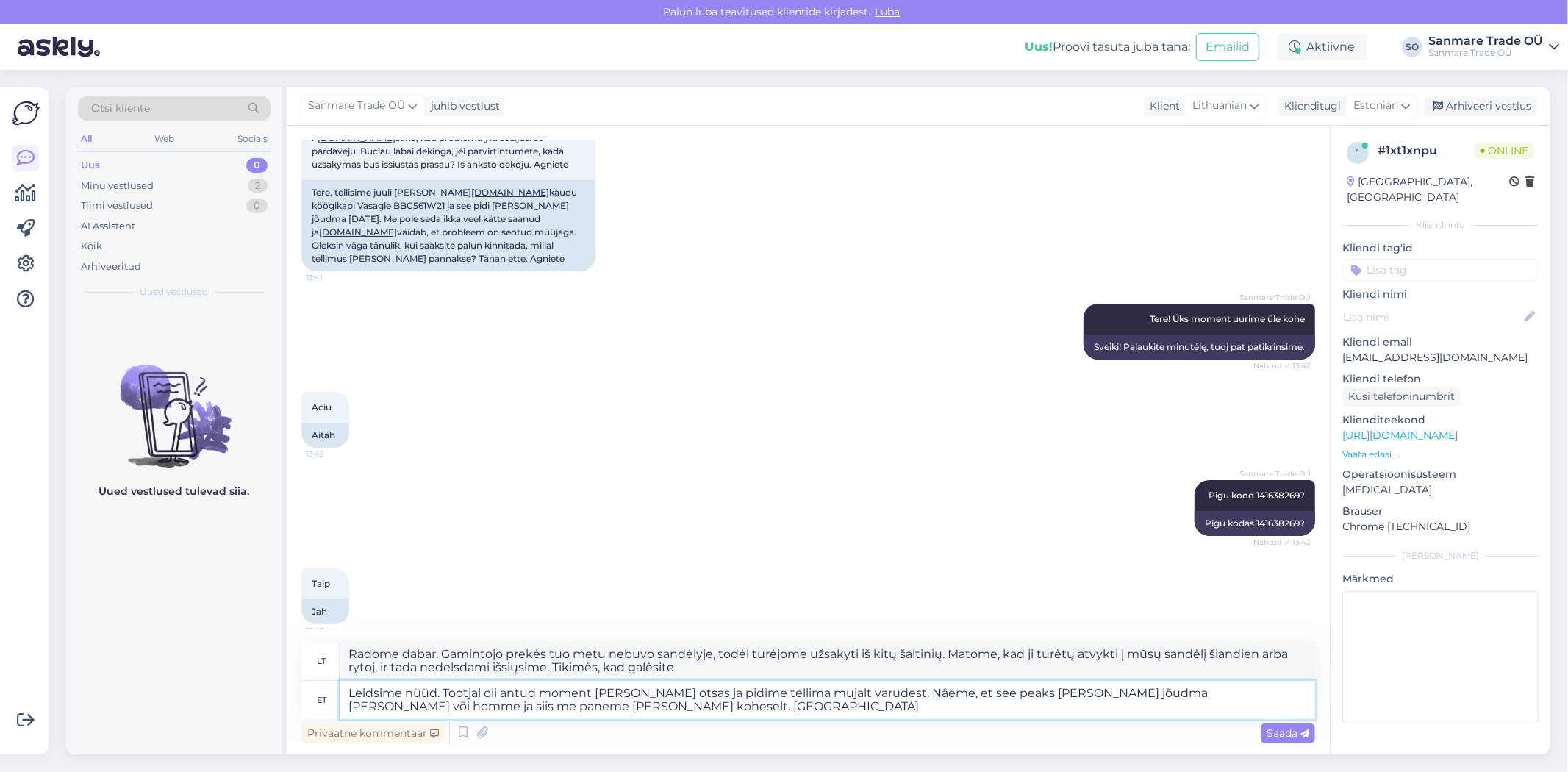
type textarea "Radome dabar. Gamintojo prekės tuo metu nebuvo sandėlyje, todėl turėjome užsaky…"
type textarea "Leidsime nüüd. Tootjal oli antud moment [PERSON_NAME] otsas ja pidime tellima m…"
type textarea "Radome dabar. Gamintojo prekės tuo metu nebuvo sandėlyje, todėl turėjome užsisa…"
type textarea "Leidsime nüüd. Tootjal oli antud moment [PERSON_NAME] otsas ja pidime tellima m…"
type textarea "Radome dabar. Gamintojo prekės tuo metu nebuvo sandėlyje, todėl turėjome užsaky…"
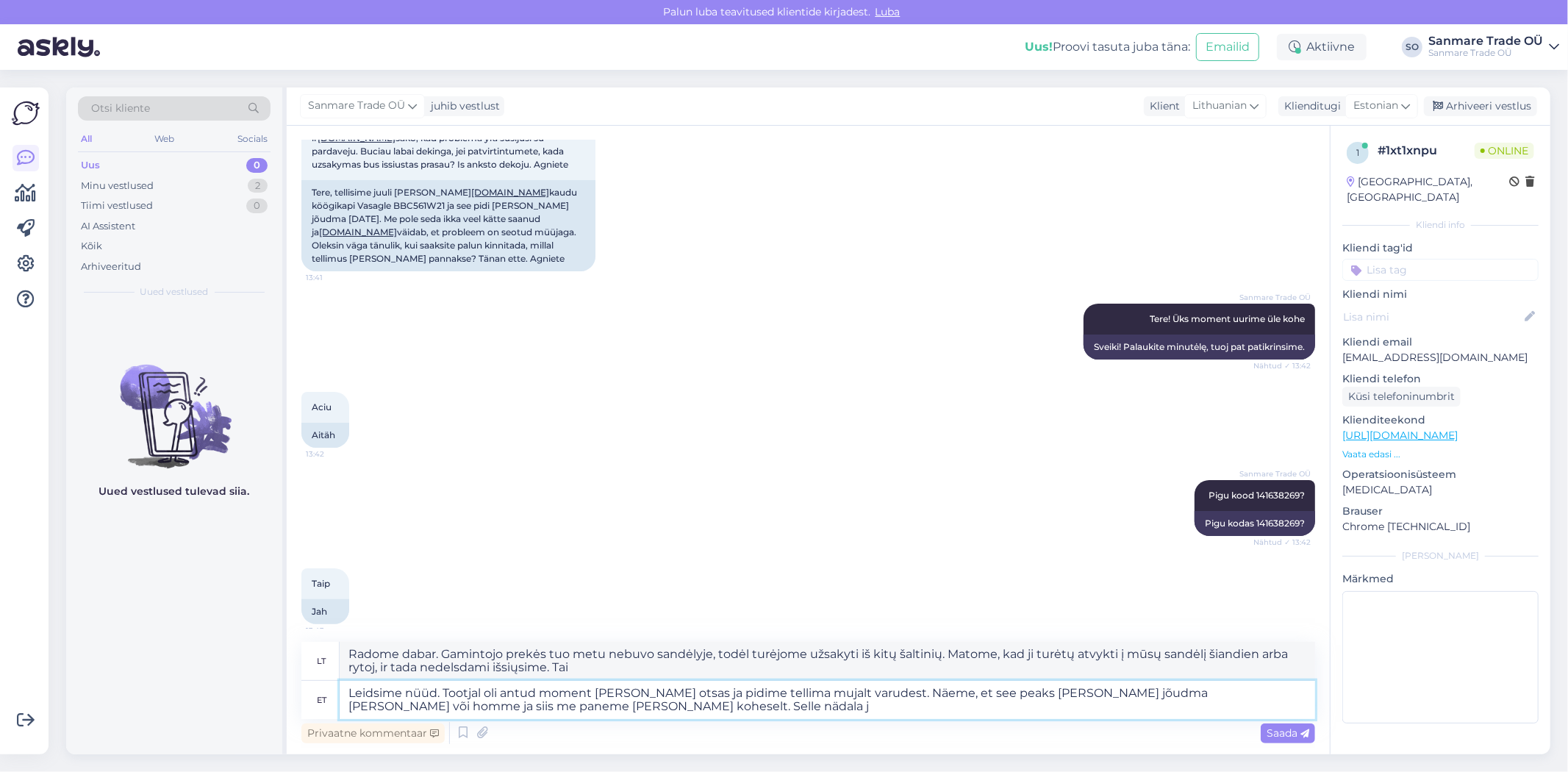
type textarea "Leidsime nüüd. Tootjal oli antud moment [PERSON_NAME] otsas ja pidime tellima m…"
type textarea "Radome dabar. Gamintojo prekės tuo metu nebuvo sandėlyje, todėl turėjome užsaky…"
type textarea "Leidsime nüüd. Tootjal oli antud moment [PERSON_NAME] otsas ja pidime tellima m…"
type textarea "Radome dabar. Gamintojo prekės tuo metu nebuvo sandėlyje, todėl turėjome užsaky…"
type textarea "Leidsime nüüd. Tootjal oli antud moment [PERSON_NAME] otsas ja pidime tellima m…"
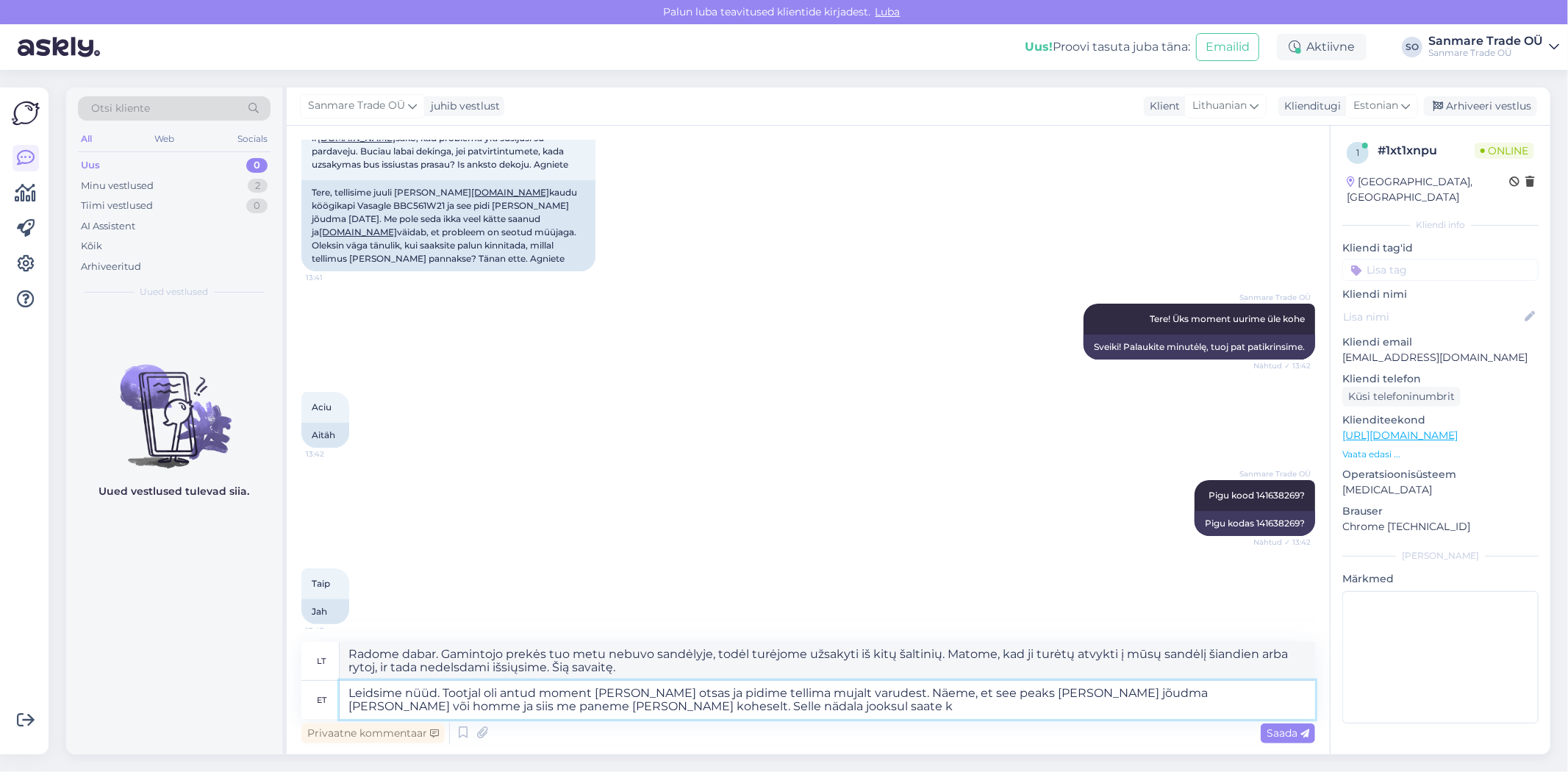
type textarea "Radome dabar. Gamintojo prekės tuo metu nebuvo sandėlyje, todėl turėjome užsaky…"
type textarea "Leidsime nüüd. Tootjal oli antud moment [PERSON_NAME] otsas ja pidime tellima m…"
type textarea "Radome dabar. Gamintojo prekės tuo metu nebuvo sandėlyje, todėl turėjome užsaky…"
type textarea "Leidsime nüüd. Tootjal oli antud moment [PERSON_NAME] otsas ja pidime tellima m…"
type textarea "Radome dabar. Gamintojo prekės tuo metu nebuvo sandėlyje, todėl turėjome užsaky…"
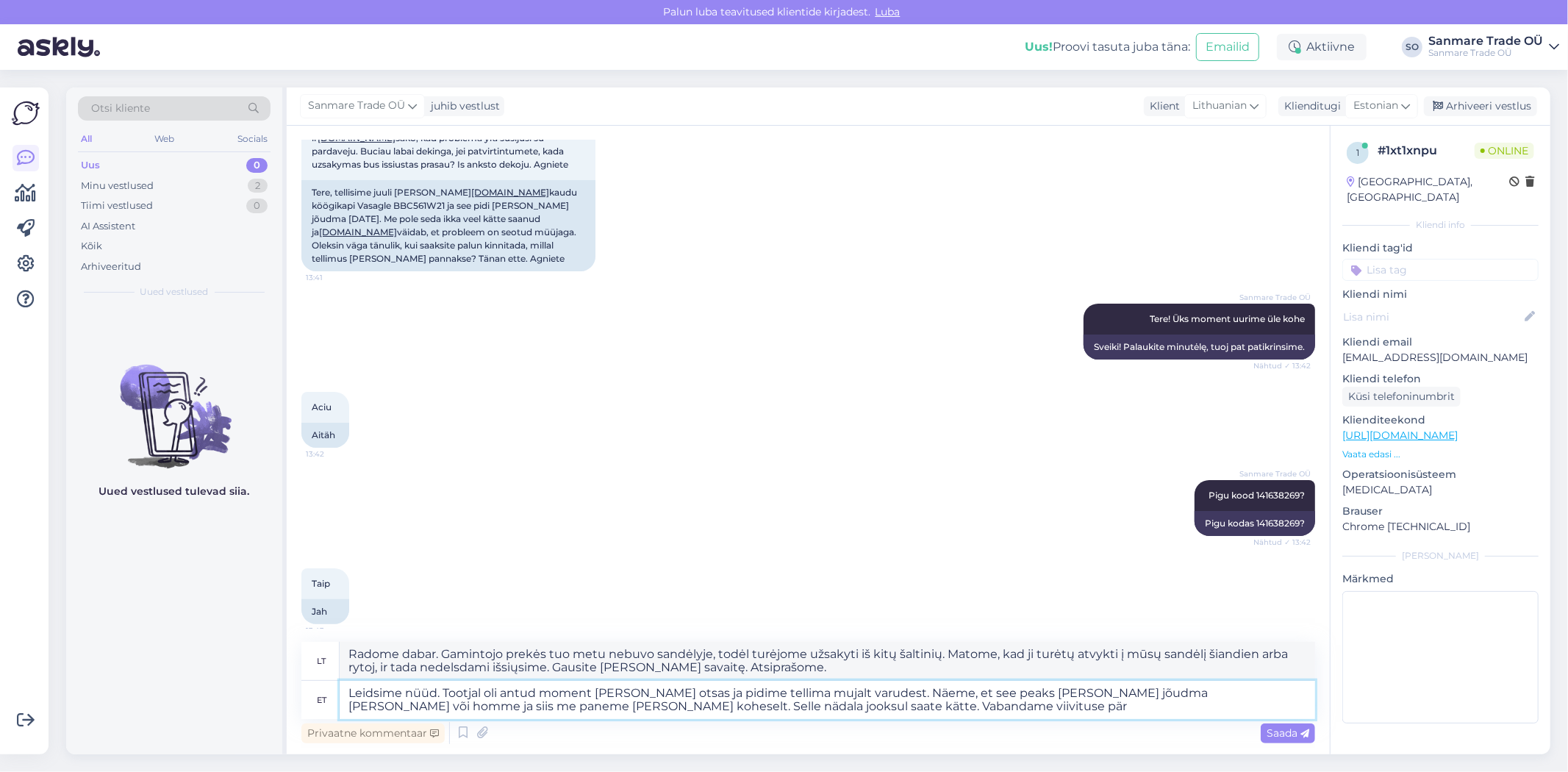
type textarea "Leidsime nüüd. Tootjal oli antud moment [PERSON_NAME] otsas ja pidime tellima m…"
type textarea "Radome dabar. Gamintojo prekės tuo metu nebuvo sandėlyje, todėl turėjome užsaky…"
type textarea "Leidsime nüüd. Tootjal oli antud moment [PERSON_NAME] otsas ja pidime tellima m…"
type textarea "Radome dabar. Gamintojo prekės šiuo metu nebuvo sandėlyje, todėl turėjome užsak…"
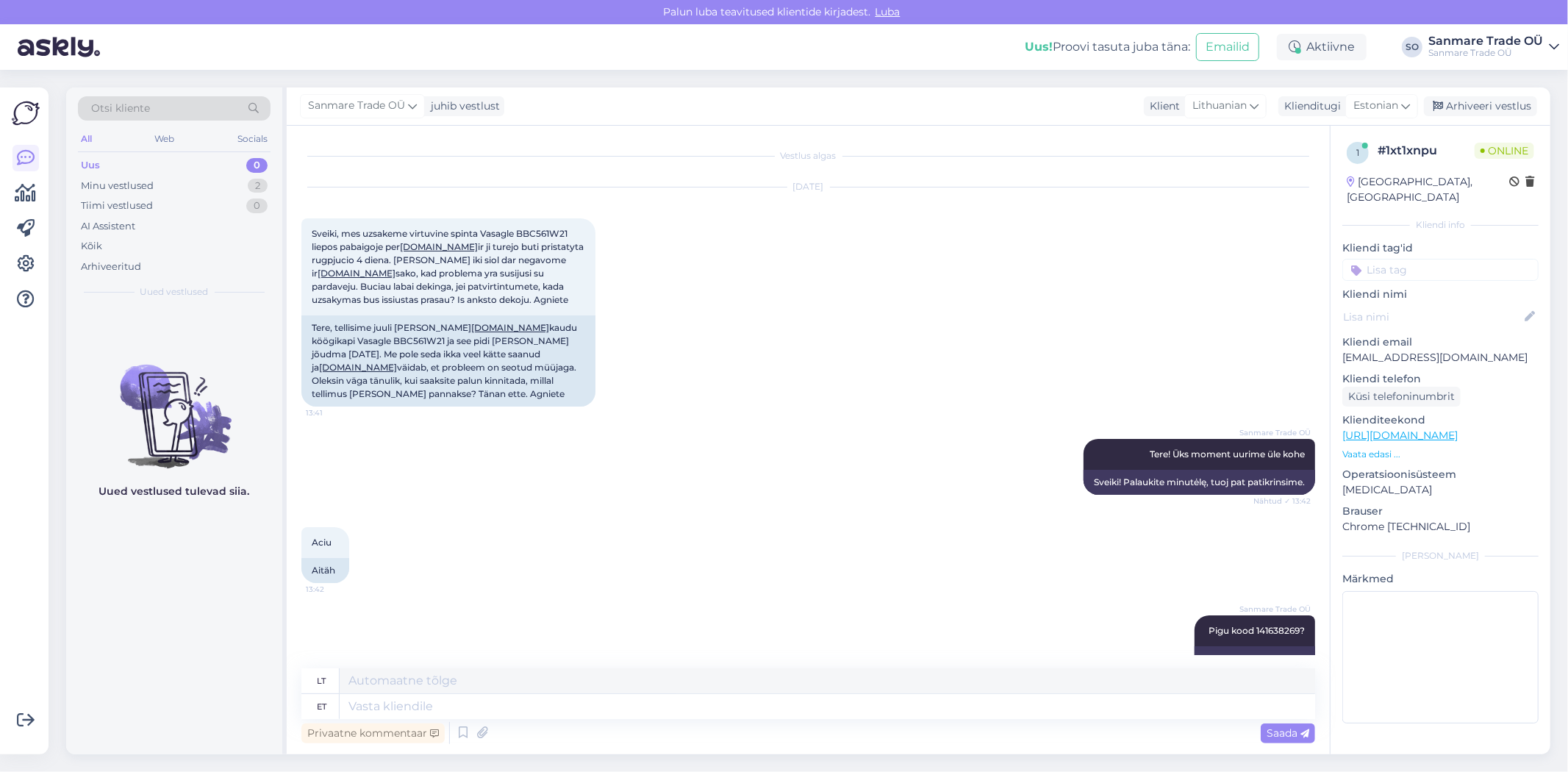
scroll to position [402, 0]
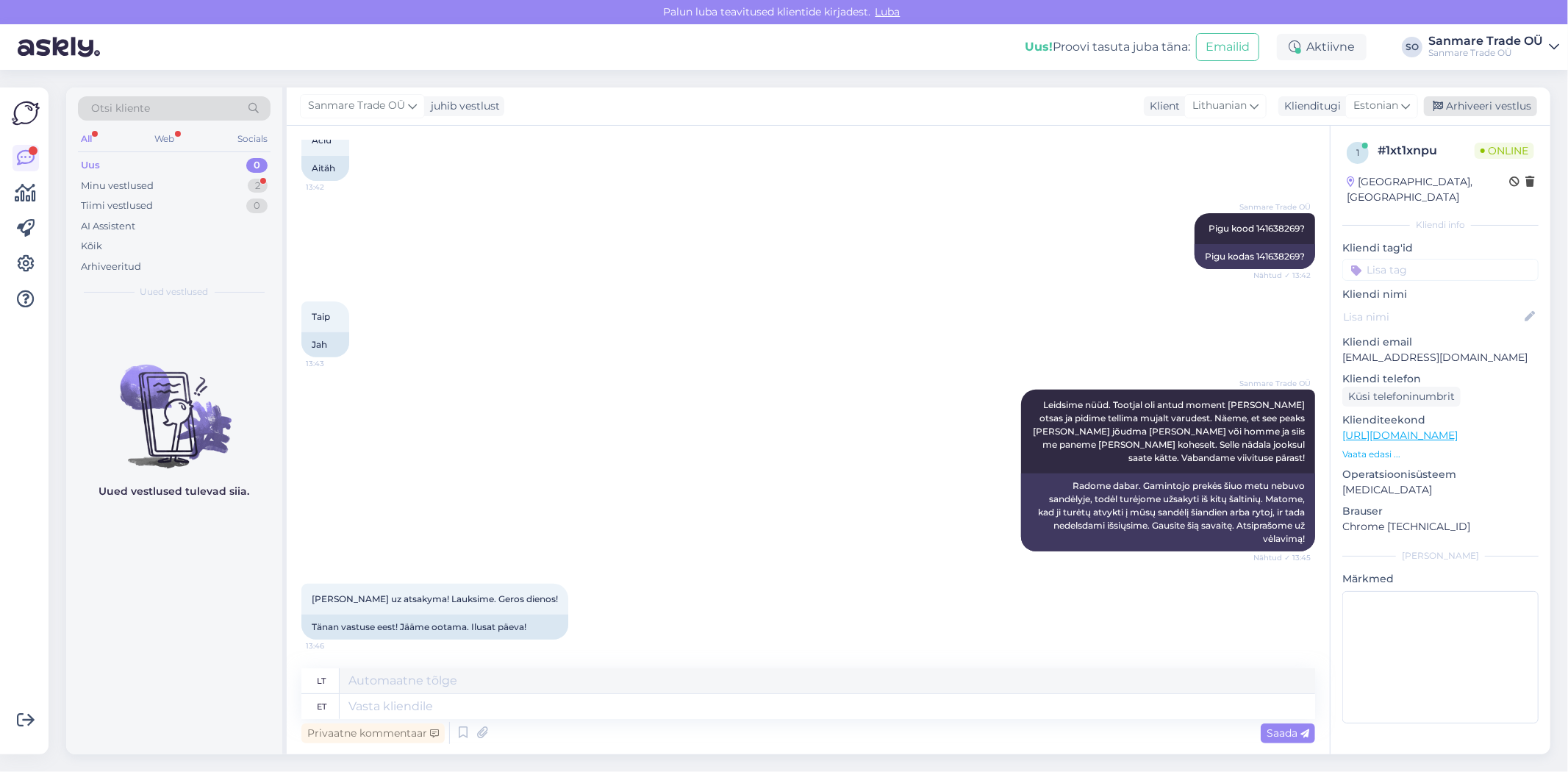
click at [1474, 110] on div "Arhiveeri vestlus" at bounding box center [1480, 106] width 113 height 20
